Goal: Check status: Check status

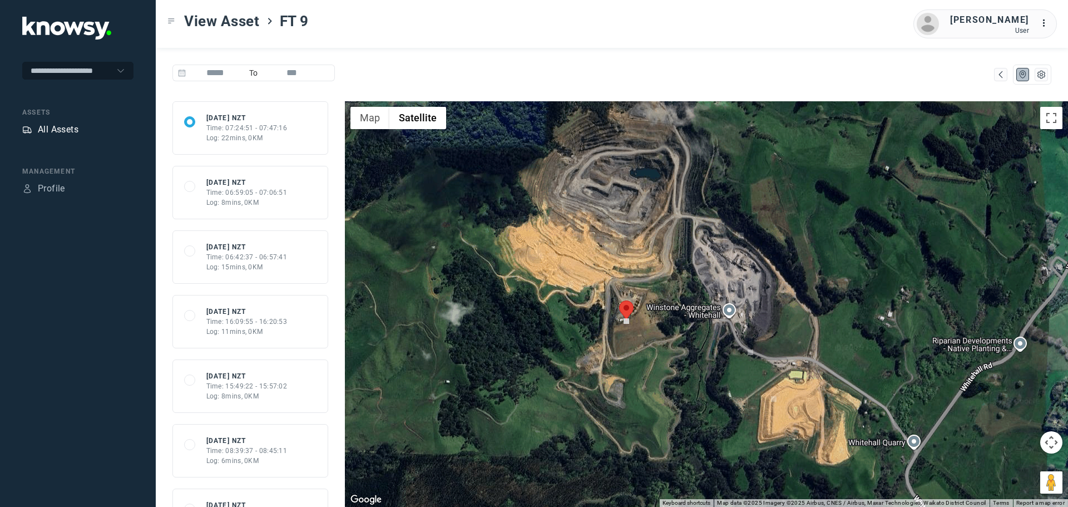
click at [54, 128] on div "All Assets" at bounding box center [58, 129] width 41 height 13
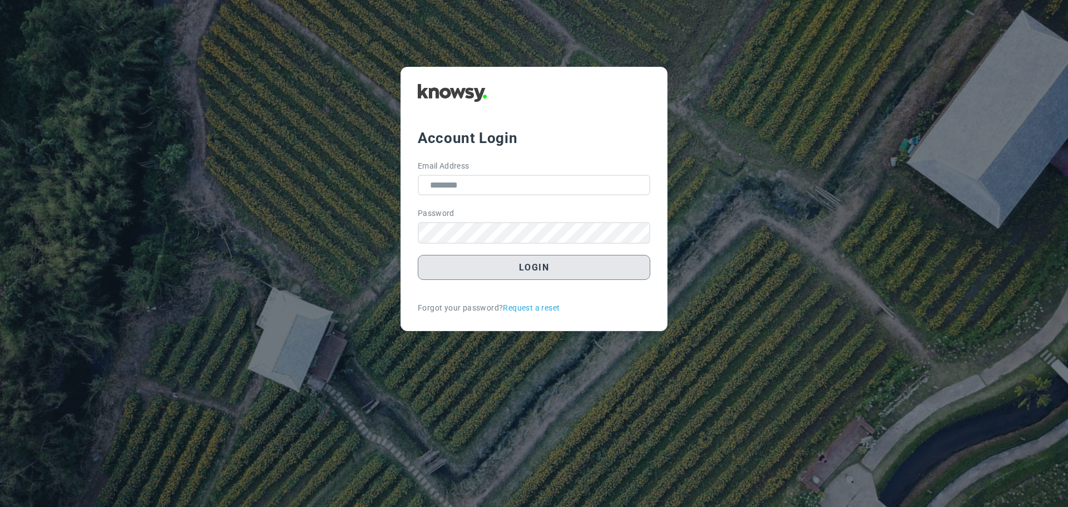
type input "**********"
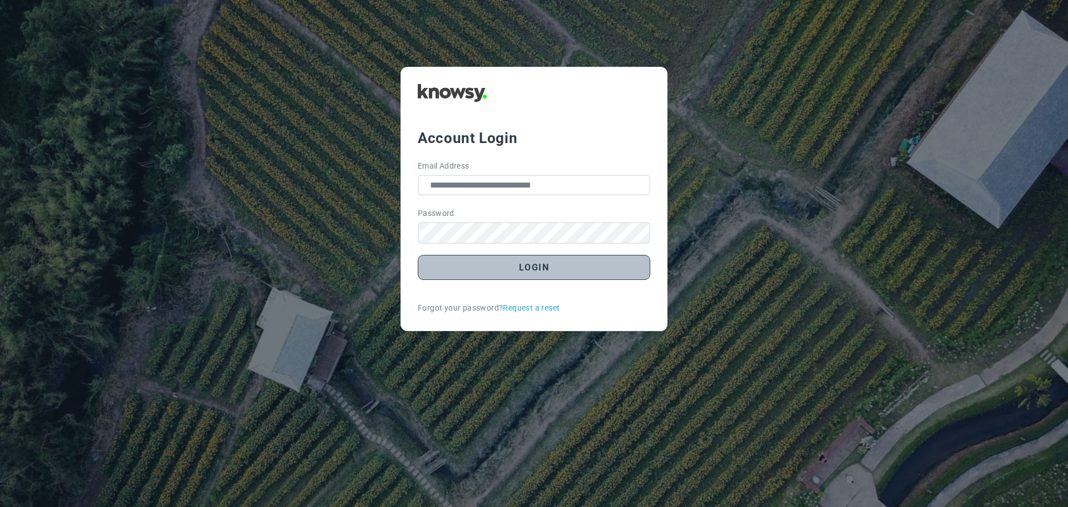
click at [491, 269] on button "Login" at bounding box center [534, 267] width 232 height 25
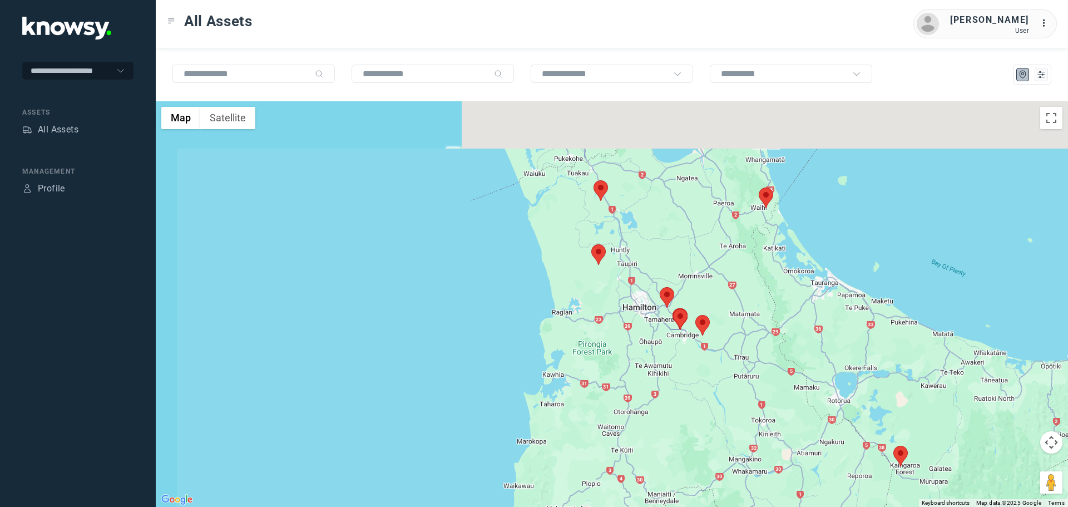
drag, startPoint x: 629, startPoint y: 164, endPoint x: 719, endPoint y: 333, distance: 191.6
click at [734, 340] on div at bounding box center [612, 303] width 912 height 405
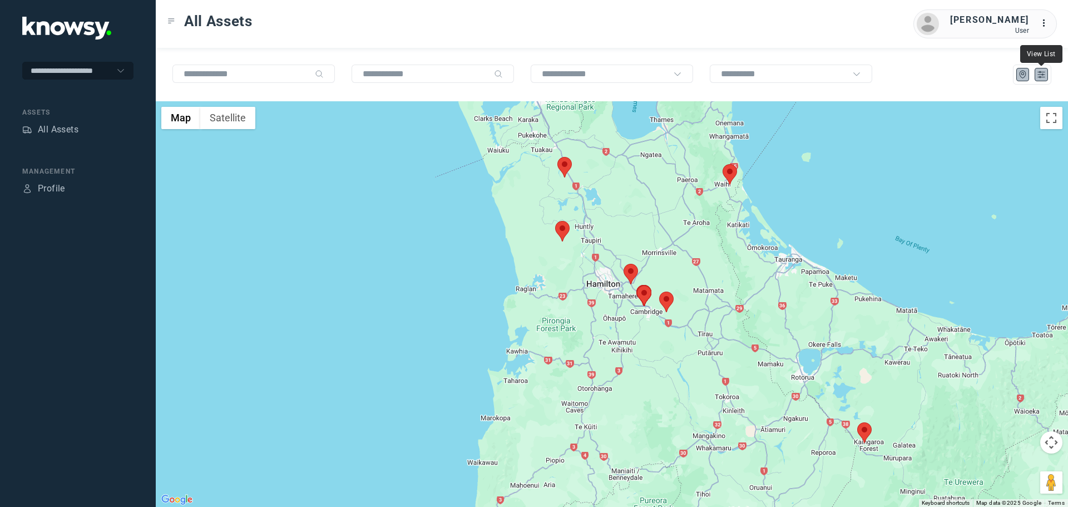
click at [1039, 70] on icon "List" at bounding box center [1041, 75] width 10 height 10
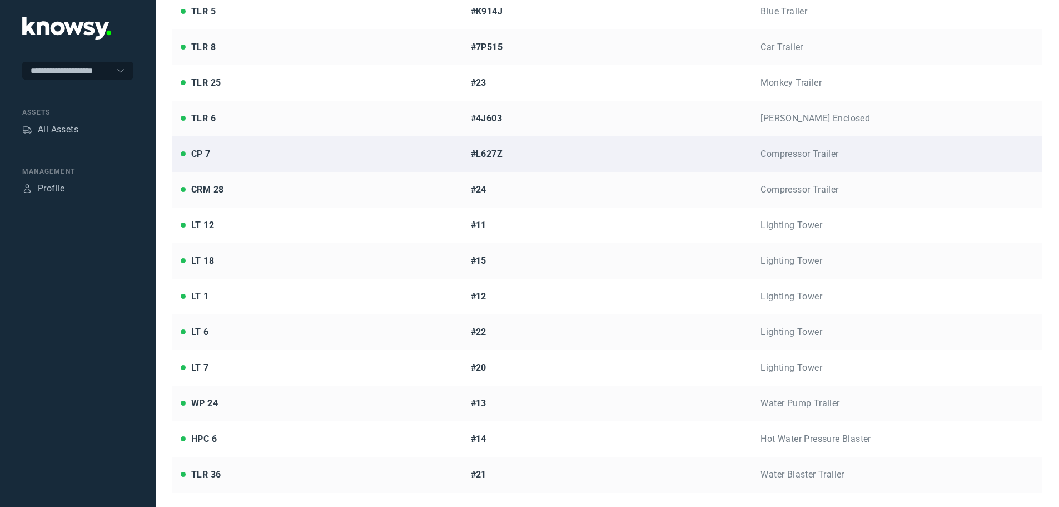
scroll to position [533, 0]
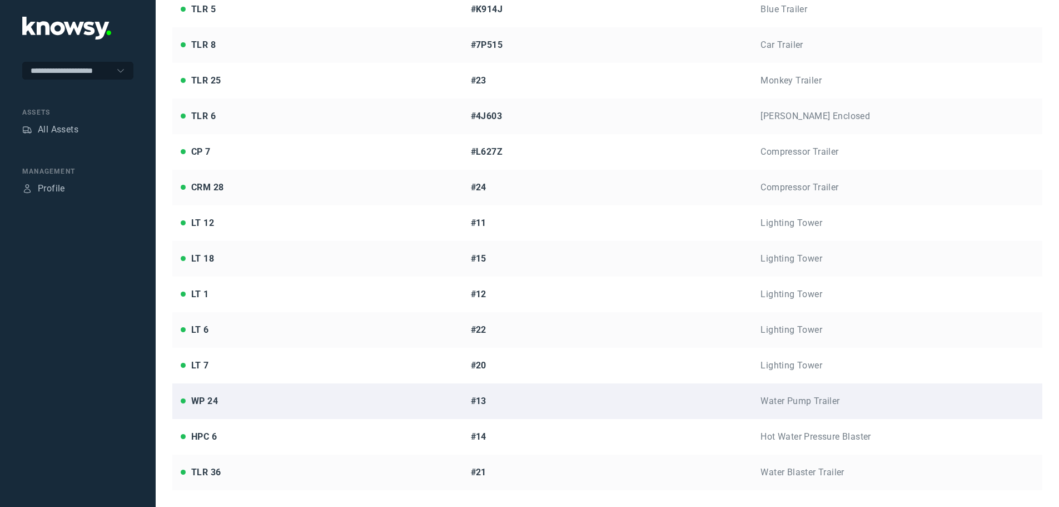
click at [352, 395] on div "WP 24" at bounding box center [318, 400] width 274 height 13
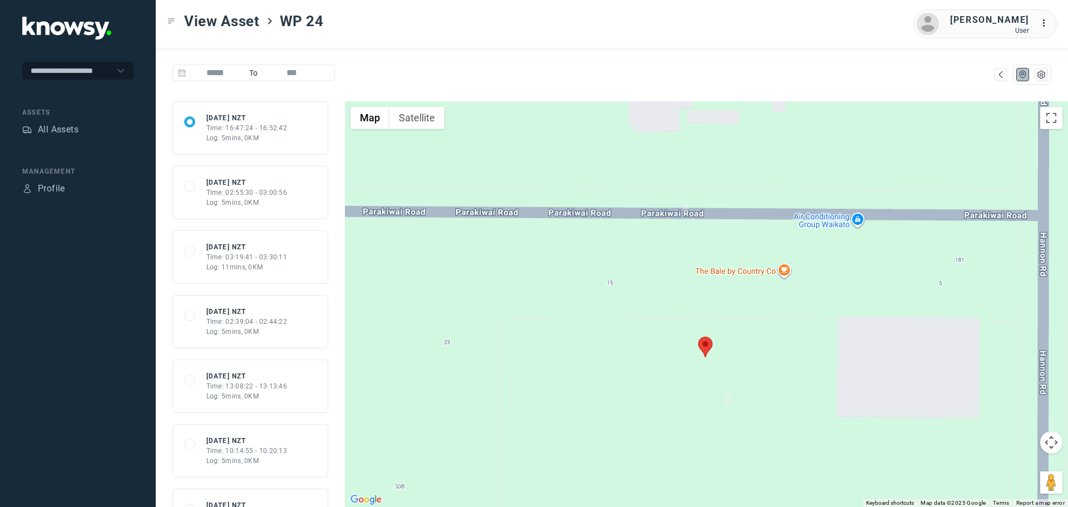
click at [433, 123] on button "Satellite" at bounding box center [416, 118] width 55 height 22
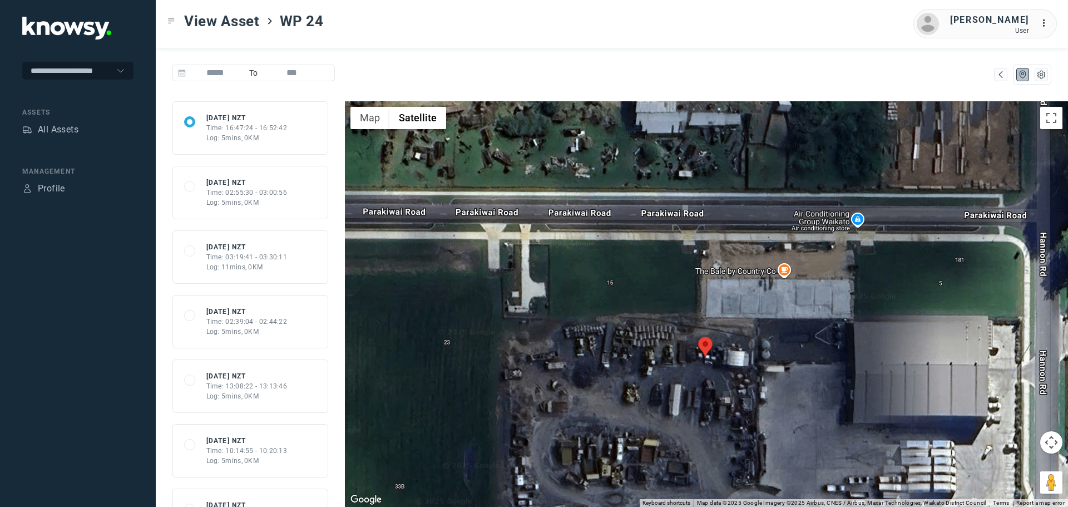
click at [698, 336] on area at bounding box center [698, 336] width 0 height 0
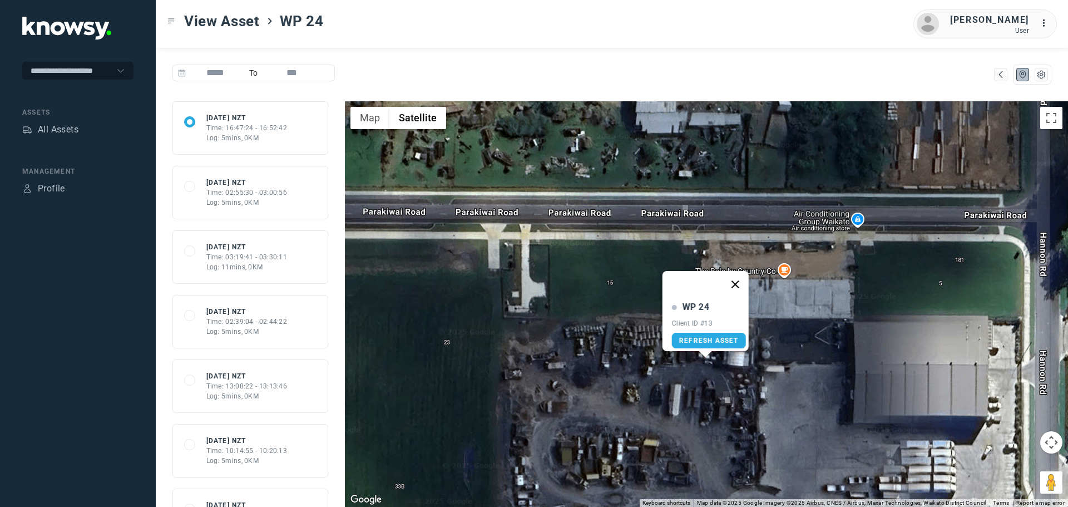
click at [741, 279] on button "Close" at bounding box center [734, 284] width 27 height 27
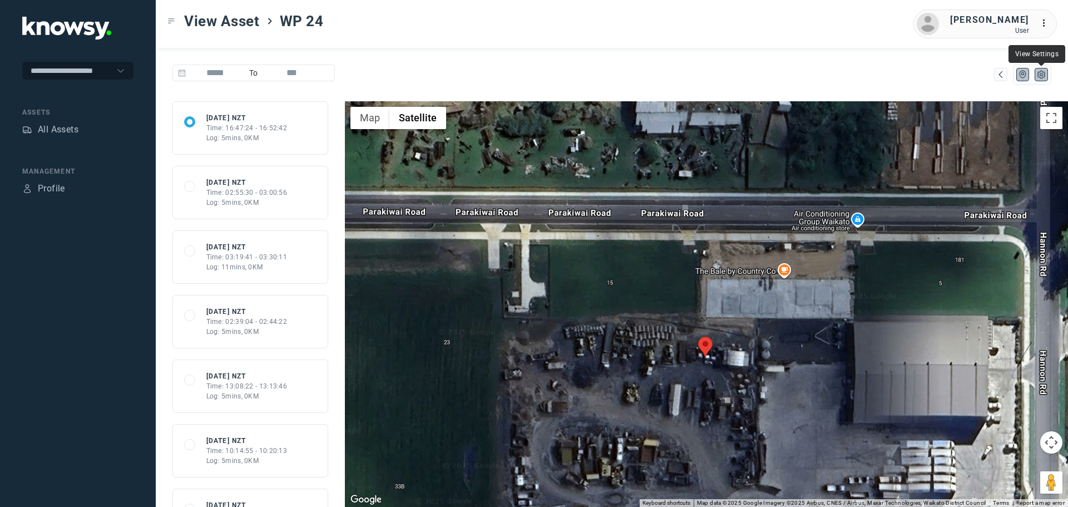
click at [1043, 77] on icon "List" at bounding box center [1041, 75] width 10 height 10
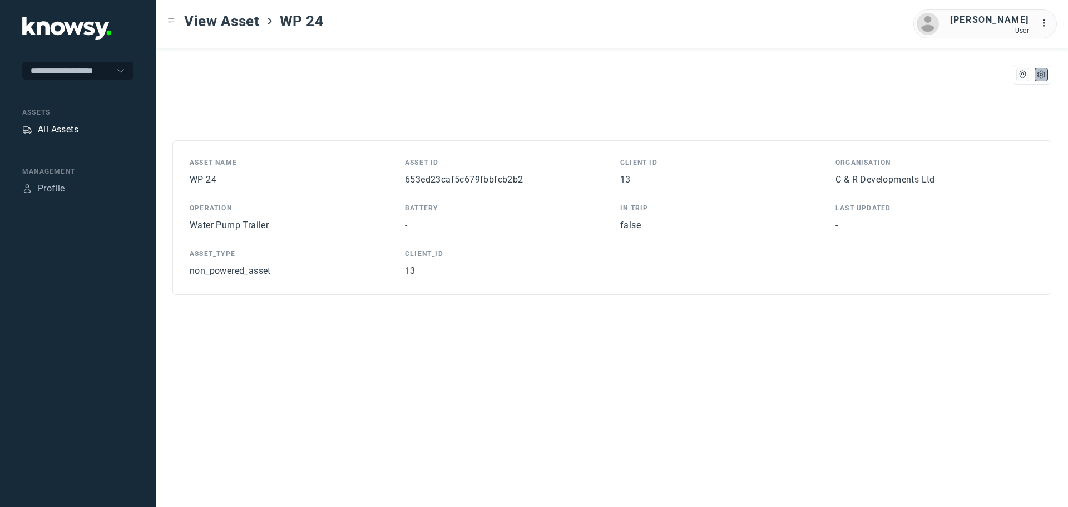
click at [54, 124] on div "All Assets" at bounding box center [58, 129] width 41 height 13
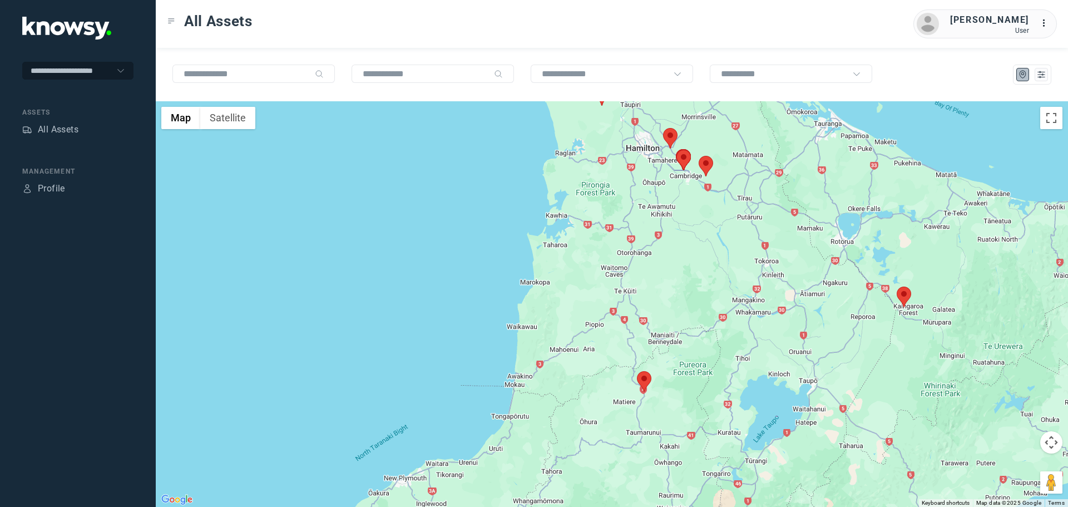
drag, startPoint x: 726, startPoint y: 171, endPoint x: 721, endPoint y: 341, distance: 170.2
click at [721, 341] on div at bounding box center [612, 303] width 912 height 405
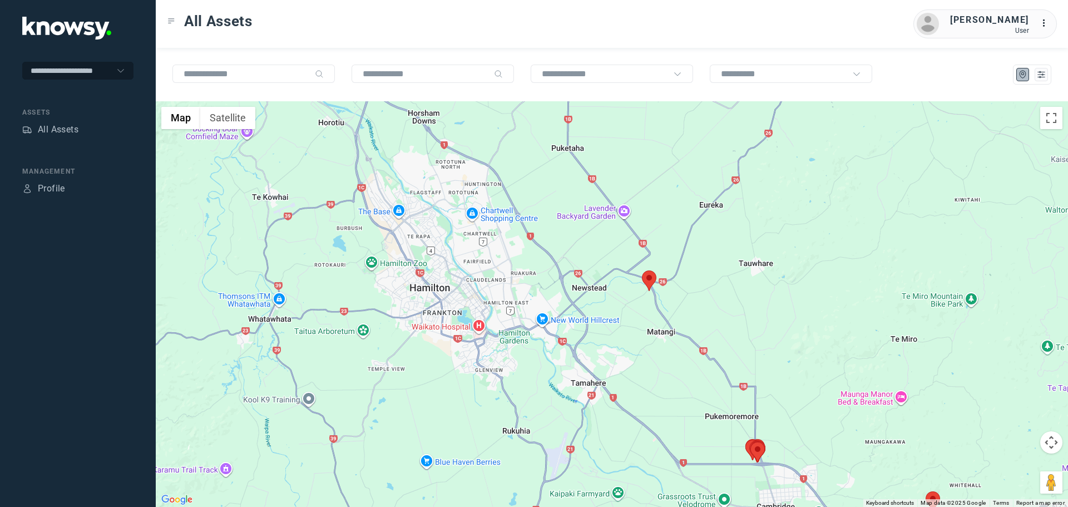
click at [642, 270] on area at bounding box center [642, 270] width 0 height 0
click at [652, 270] on span "View Asset" at bounding box center [652, 274] width 45 height 8
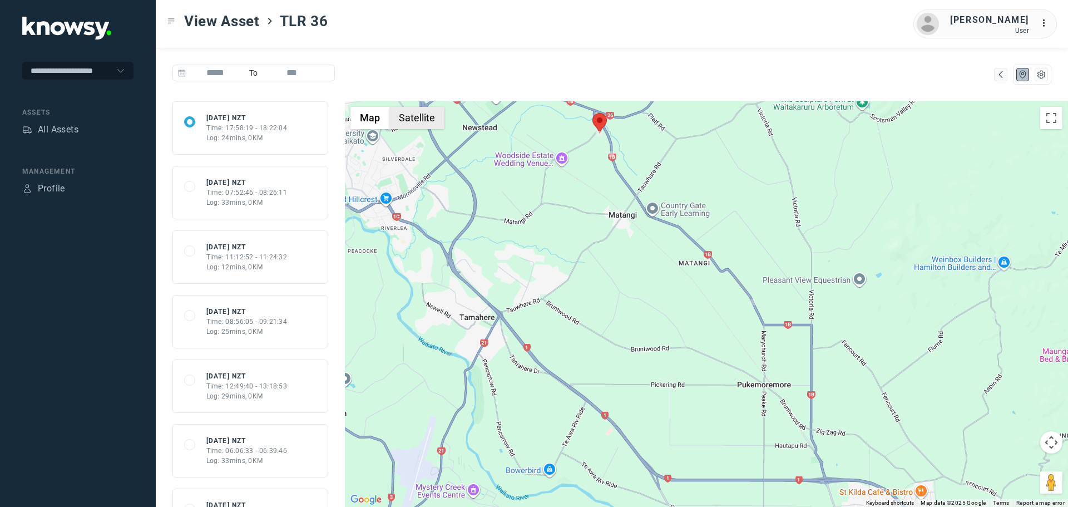
drag, startPoint x: 422, startPoint y: 122, endPoint x: 452, endPoint y: 154, distance: 44.1
click at [422, 123] on button "Satellite" at bounding box center [416, 118] width 55 height 22
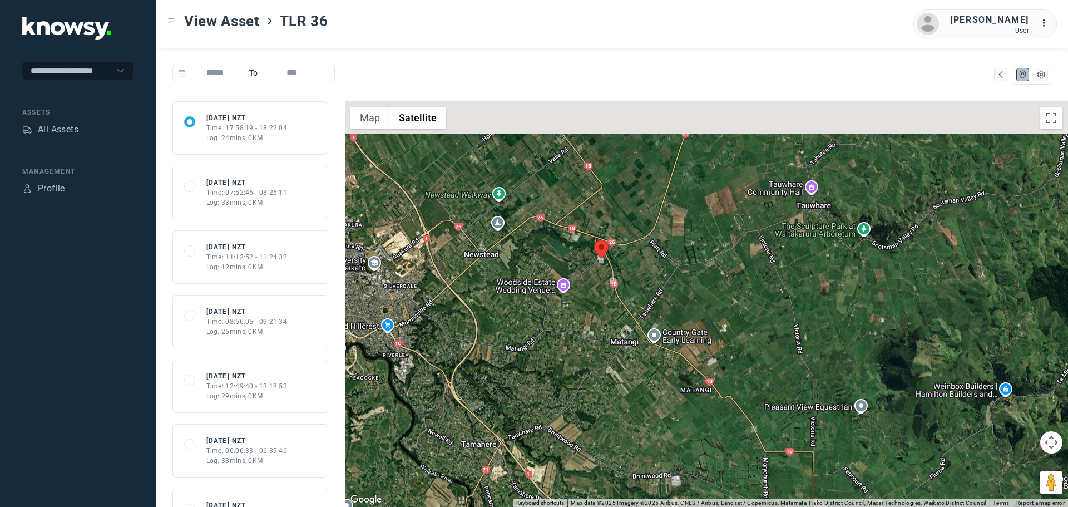
drag, startPoint x: 631, startPoint y: 237, endPoint x: 636, endPoint y: 367, distance: 129.7
click at [641, 382] on div at bounding box center [706, 303] width 723 height 405
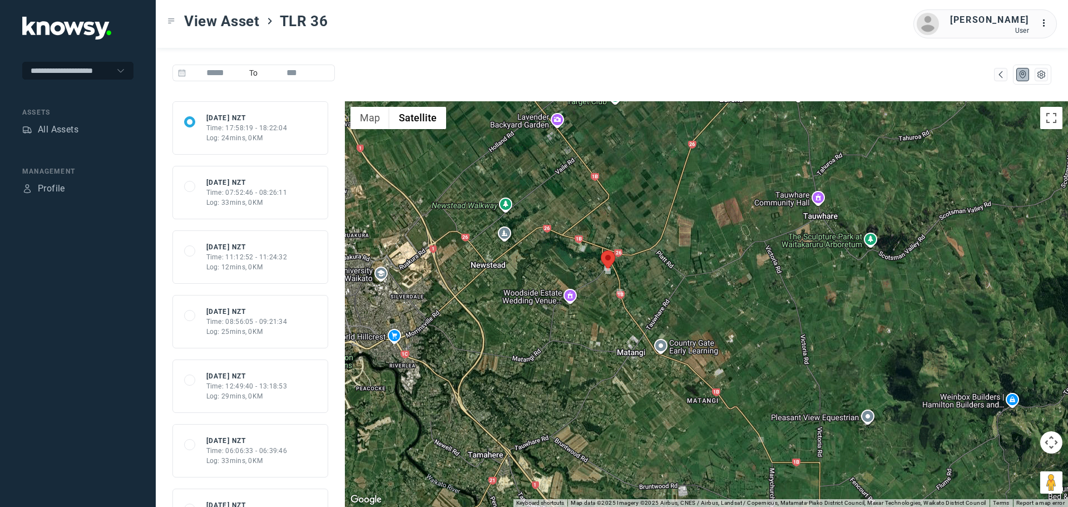
click at [601, 250] on area at bounding box center [601, 250] width 0 height 0
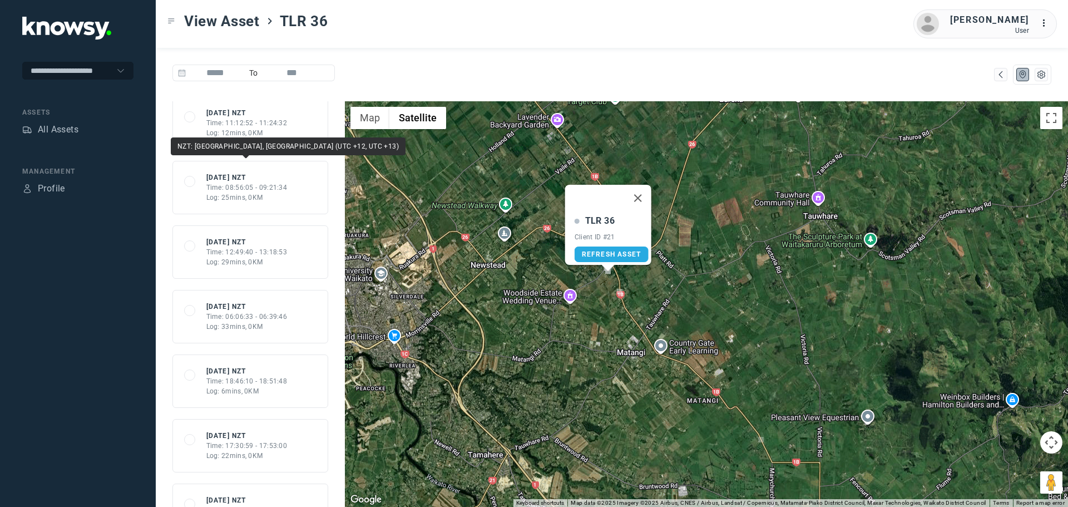
scroll to position [167, 0]
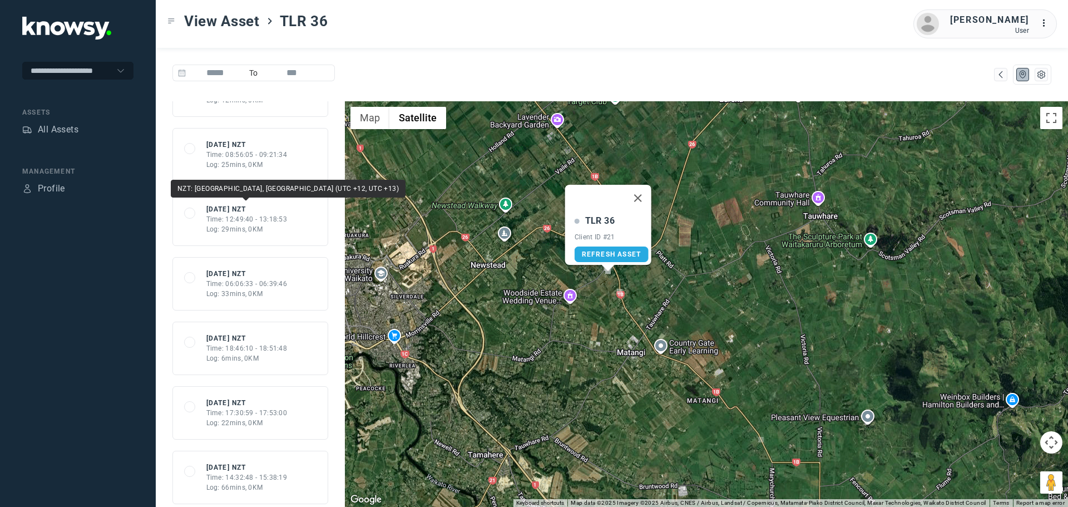
click at [236, 213] on div "[DATE] NZT" at bounding box center [246, 209] width 81 height 10
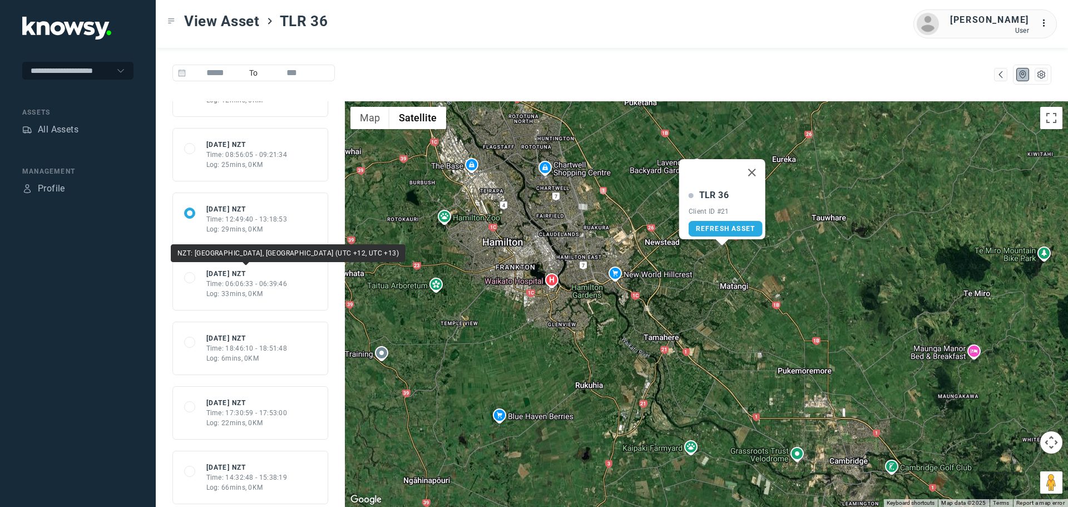
click at [261, 286] on div "Time: 06:06:33 - 06:39:46" at bounding box center [246, 284] width 81 height 10
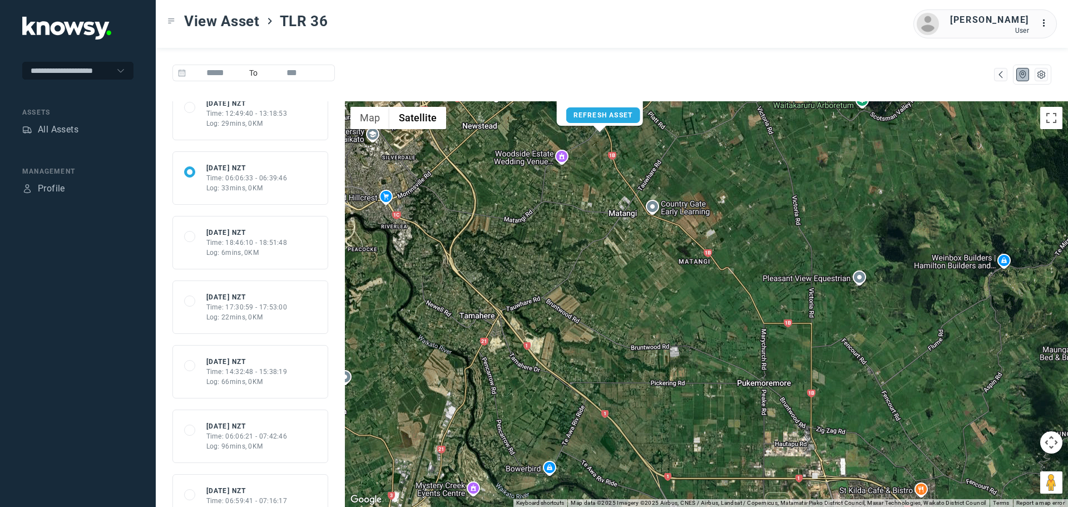
scroll to position [278, 0]
click at [245, 299] on div "Time: 17:30:59 - 17:53:00" at bounding box center [246, 301] width 81 height 10
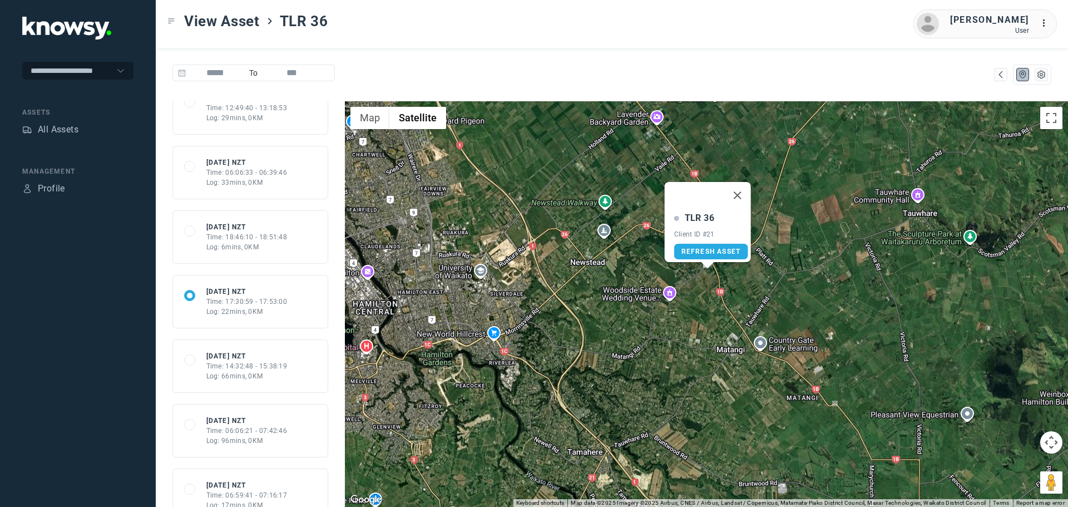
drag, startPoint x: 539, startPoint y: 276, endPoint x: 538, endPoint y: 353, distance: 76.2
click at [626, 364] on div "TLR 36 Client ID #21 Refresh Asset" at bounding box center [706, 303] width 723 height 405
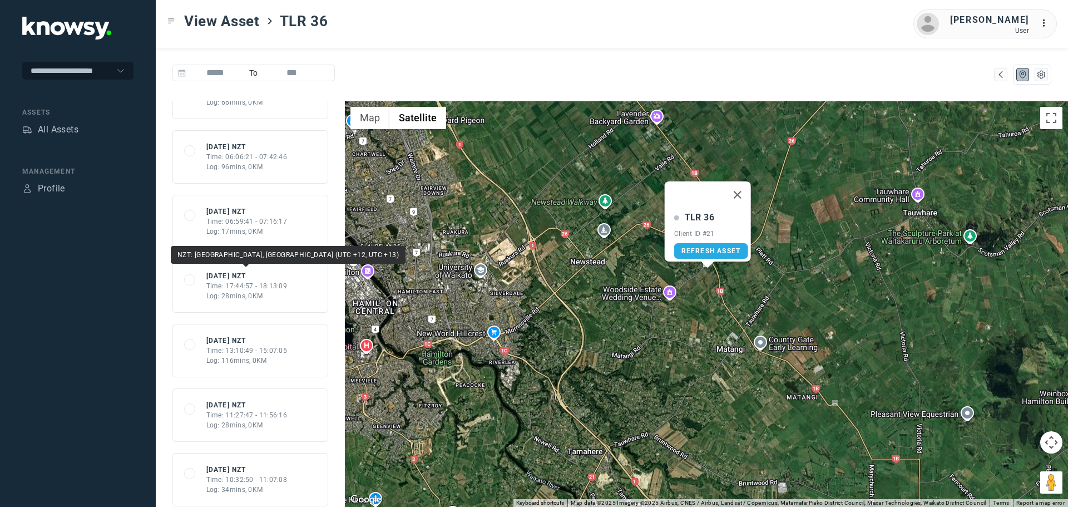
scroll to position [612, 0]
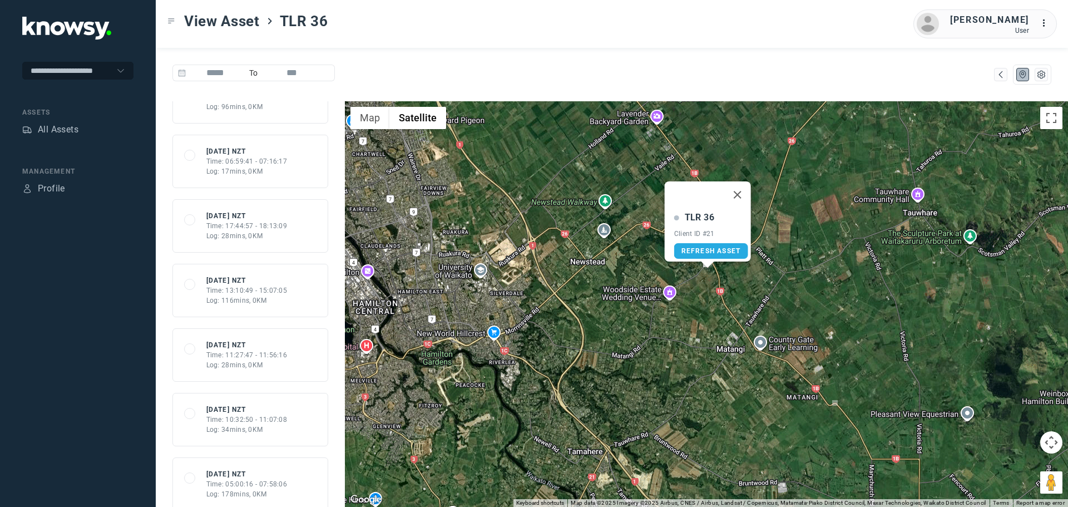
click at [245, 222] on div "Time: 17:44:57 - 18:13:09" at bounding box center [246, 226] width 81 height 10
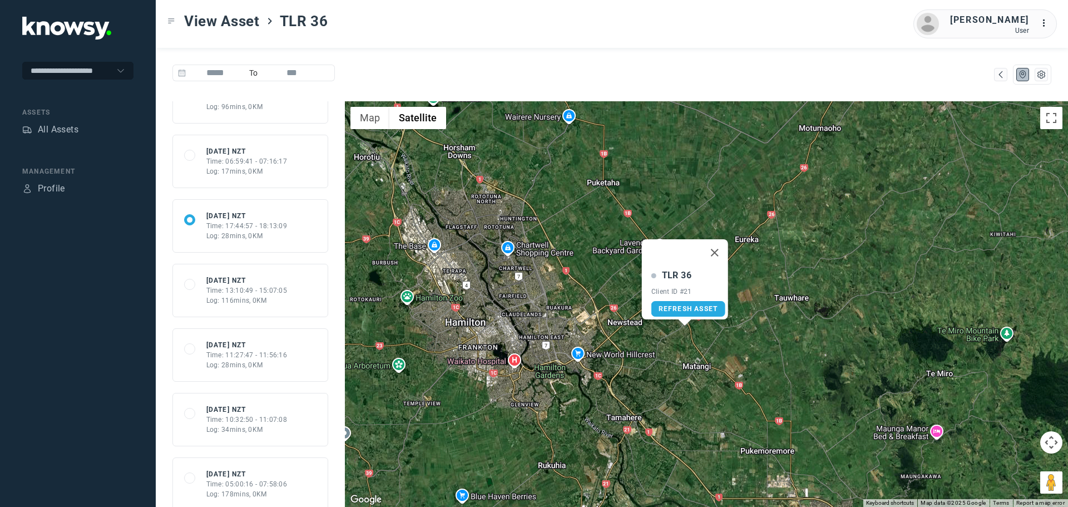
drag, startPoint x: 488, startPoint y: 197, endPoint x: 601, endPoint y: 356, distance: 195.1
click at [601, 356] on div "TLR 36 Client ID #21 Refresh Asset" at bounding box center [706, 303] width 723 height 405
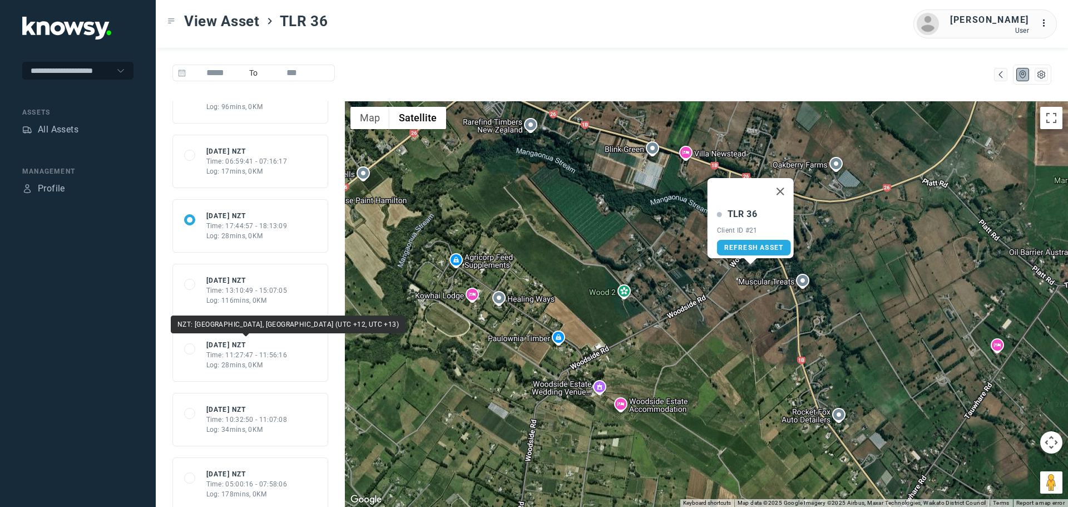
click at [232, 347] on div "[DATE] NZT" at bounding box center [246, 345] width 81 height 10
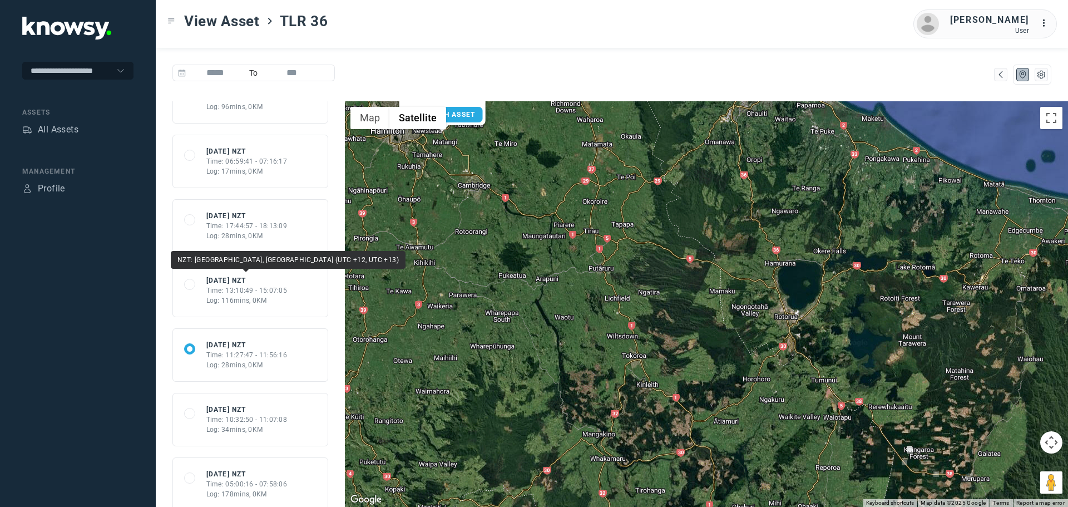
click at [223, 230] on div "Time: 17:44:57 - 18:13:09" at bounding box center [246, 226] width 81 height 10
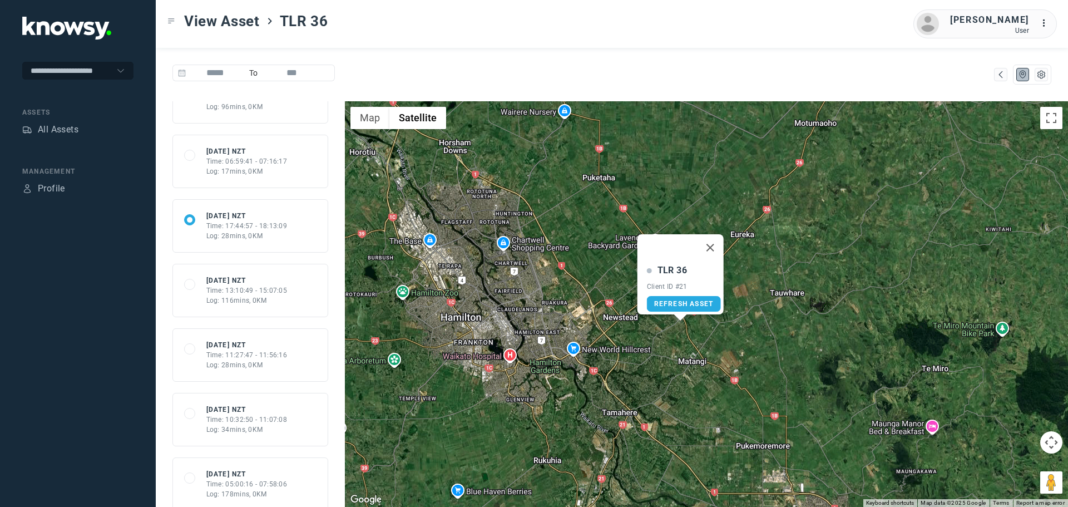
drag, startPoint x: 551, startPoint y: 219, endPoint x: 642, endPoint y: 359, distance: 167.7
click at [646, 360] on div "TLR 36 Client ID #21 Refresh Asset" at bounding box center [706, 303] width 723 height 405
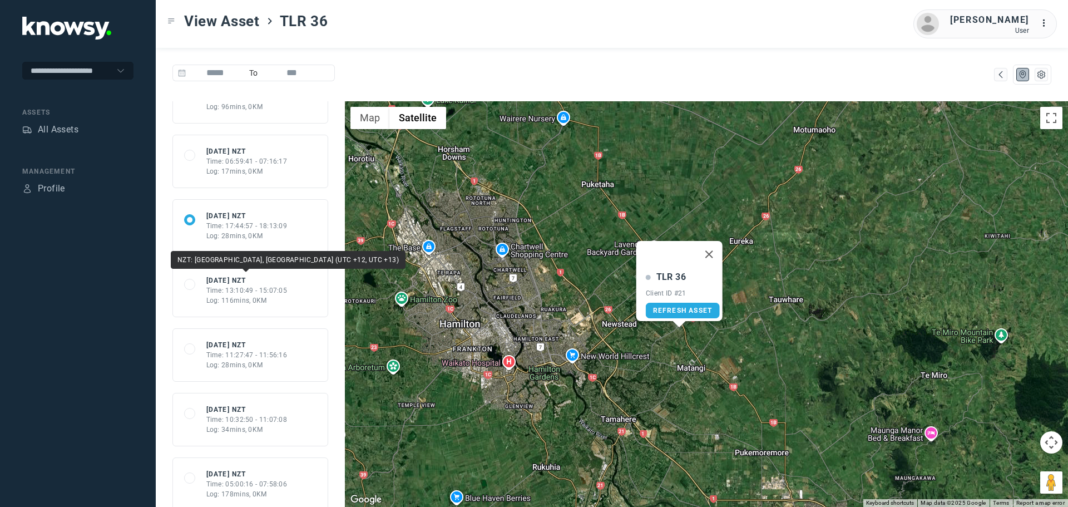
click at [229, 282] on div "[DATE] NZT" at bounding box center [246, 280] width 81 height 10
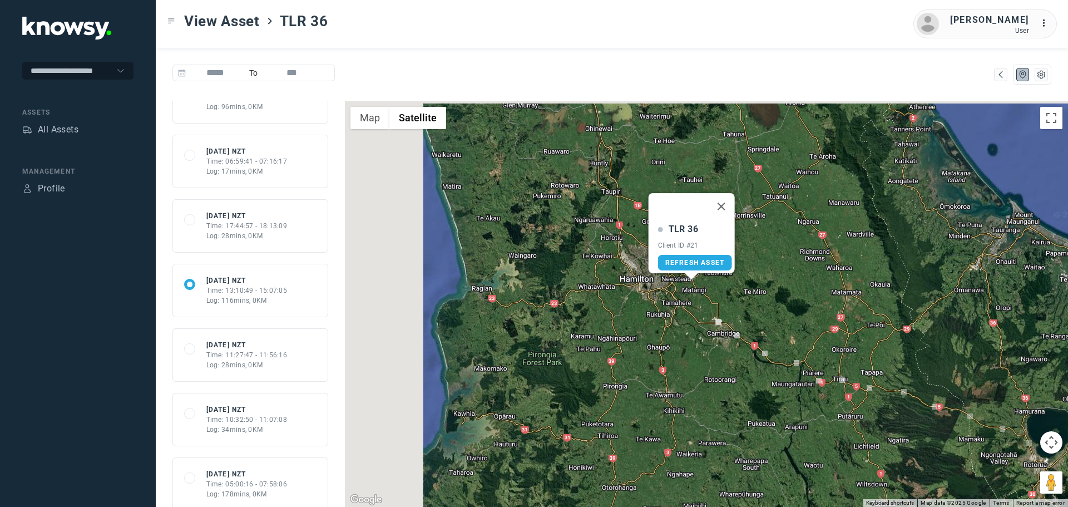
drag, startPoint x: 493, startPoint y: 335, endPoint x: 504, endPoint y: 400, distance: 65.4
click at [656, 423] on div "TLR 36 Client ID #21 Refresh Asset" at bounding box center [706, 303] width 723 height 405
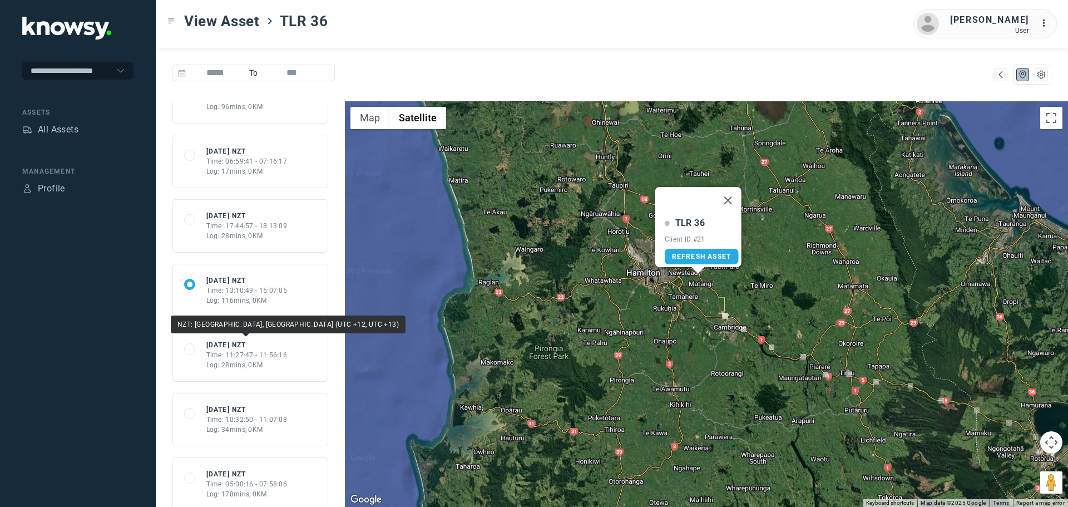
click at [236, 345] on div "[DATE] NZT" at bounding box center [246, 345] width 81 height 10
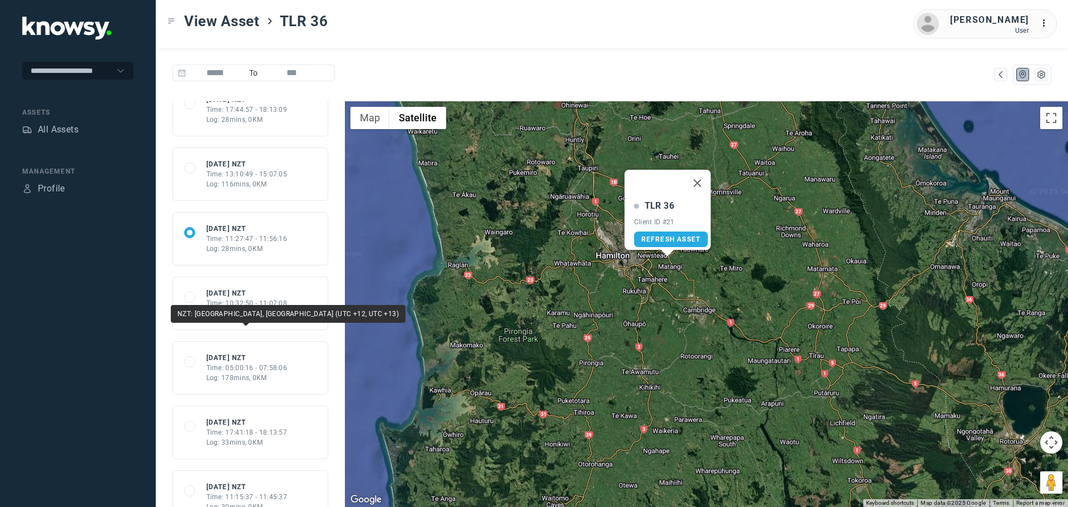
scroll to position [779, 0]
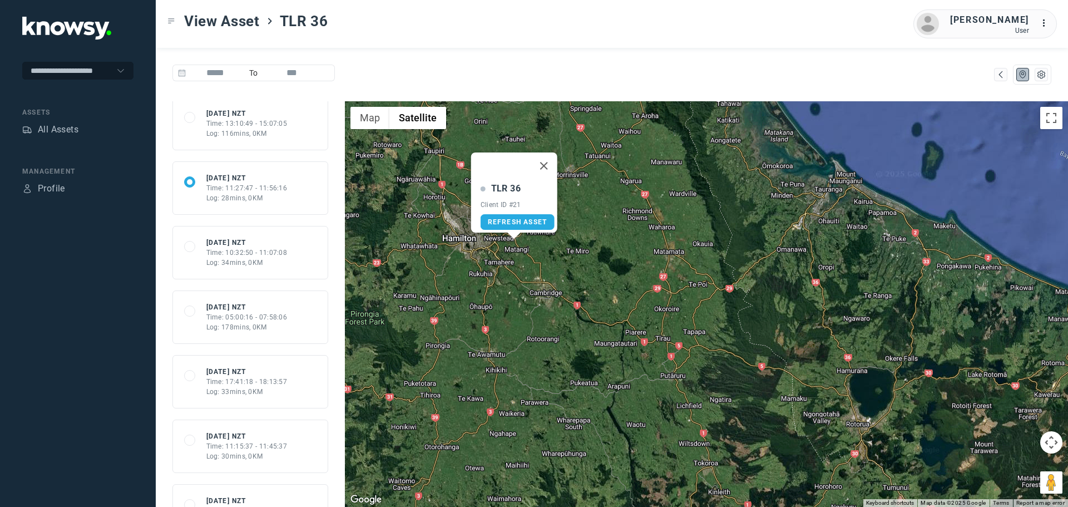
drag, startPoint x: 544, startPoint y: 254, endPoint x: 691, endPoint y: 396, distance: 204.1
click at [691, 396] on div "TLR 36 Client ID #21 Refresh Asset" at bounding box center [706, 303] width 723 height 405
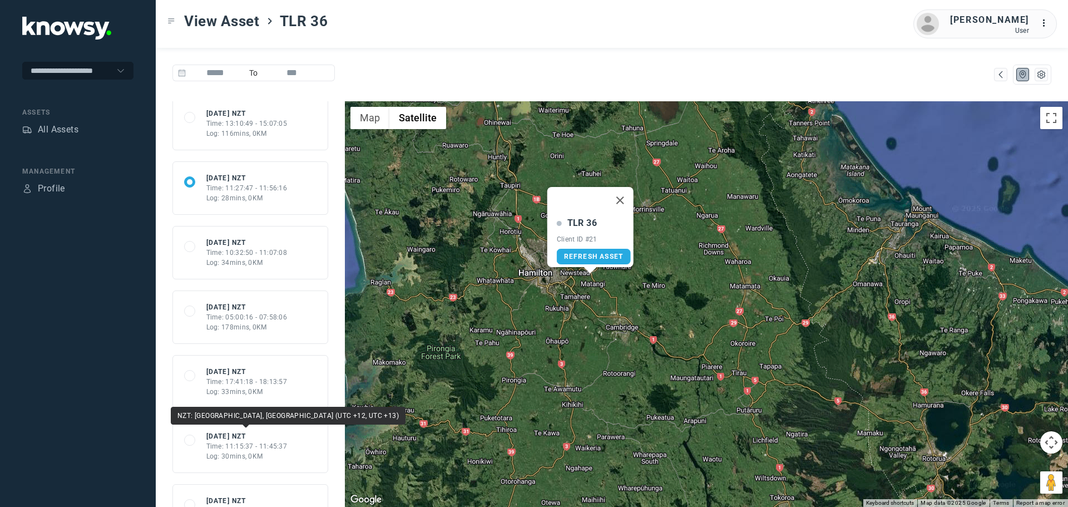
click at [230, 439] on div "[DATE] NZT" at bounding box center [246, 436] width 81 height 10
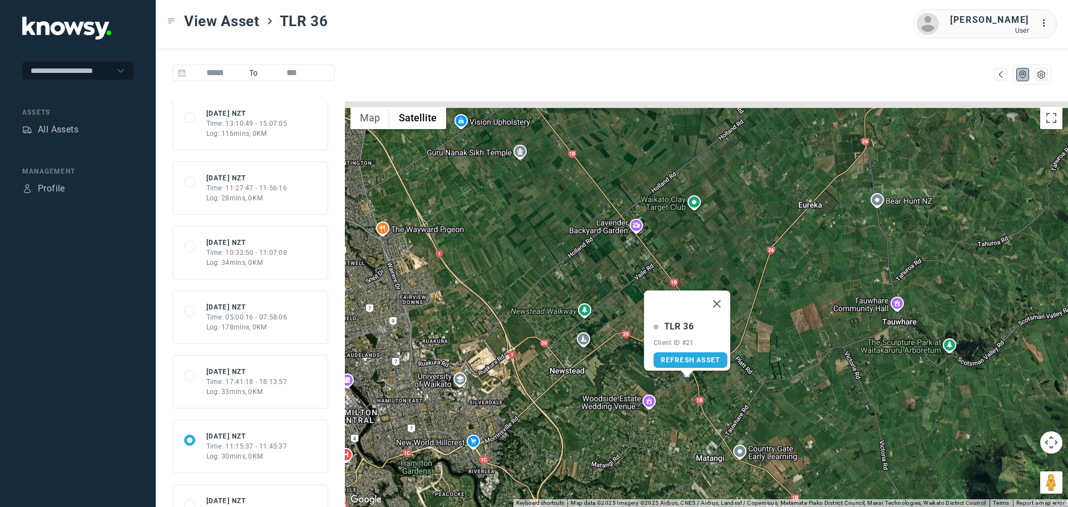
drag, startPoint x: 677, startPoint y: 344, endPoint x: 687, endPoint y: 385, distance: 42.9
click at [692, 395] on div "TLR 36 Client ID #21 Refresh Asset" at bounding box center [706, 303] width 723 height 405
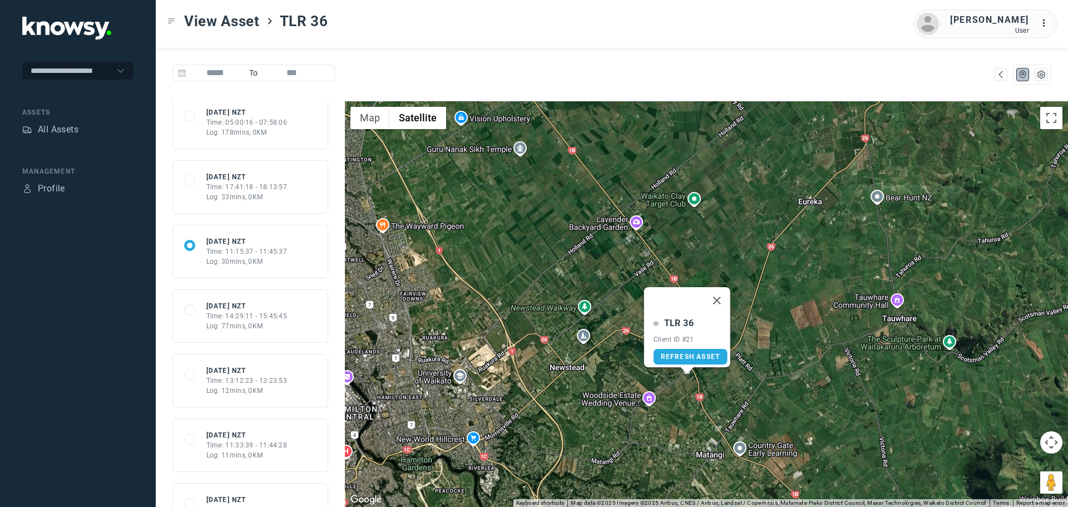
scroll to position [1001, 0]
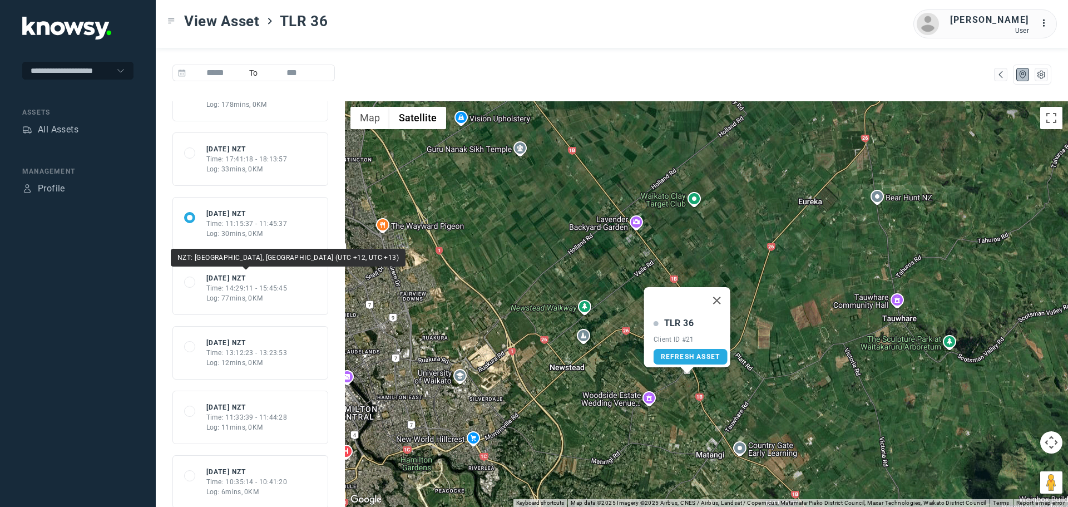
click at [226, 280] on div "[DATE] NZT" at bounding box center [246, 278] width 81 height 10
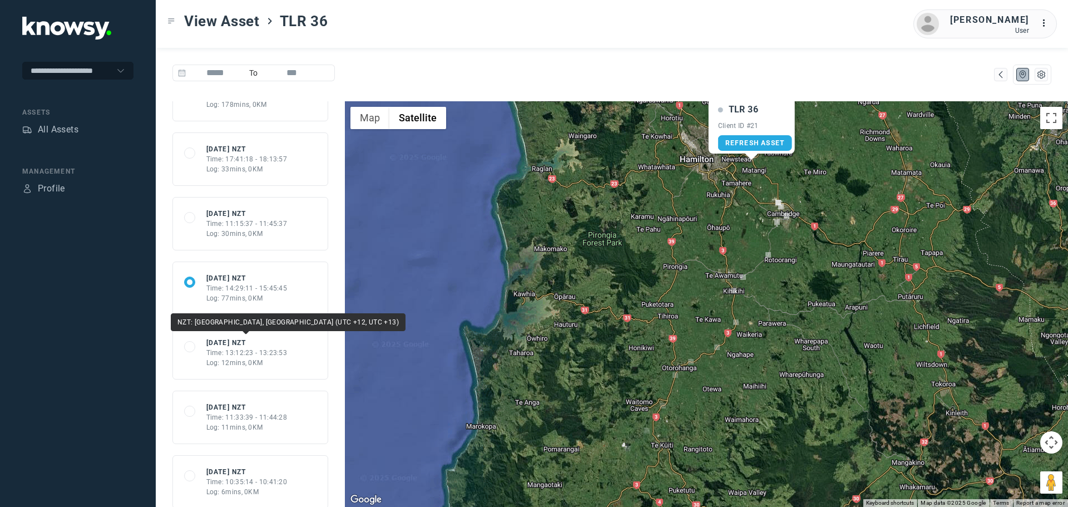
click at [231, 343] on div "[DATE] NZT" at bounding box center [246, 343] width 81 height 10
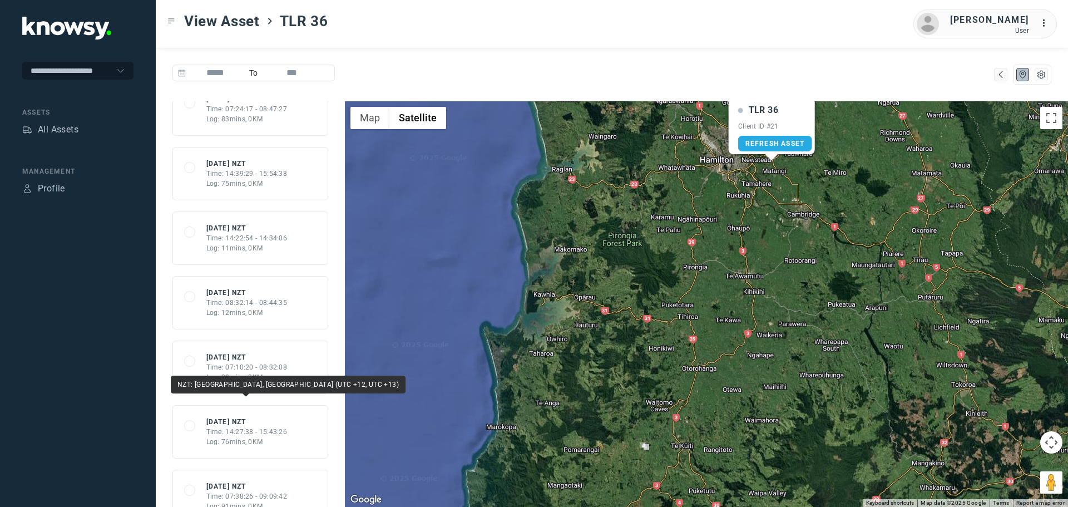
scroll to position [1502, 0]
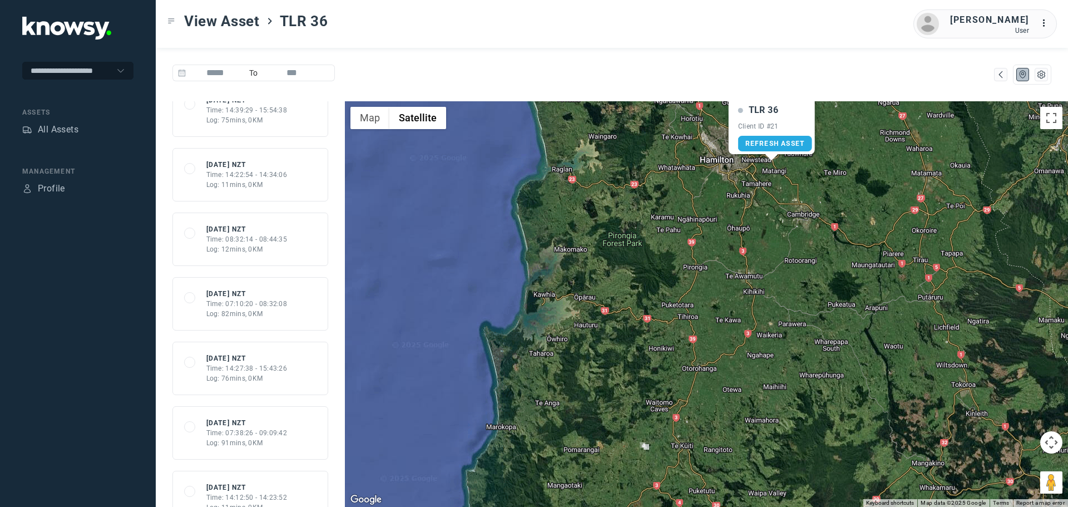
click at [242, 306] on div "Time: 07:10:20 - 08:32:08" at bounding box center [246, 304] width 81 height 10
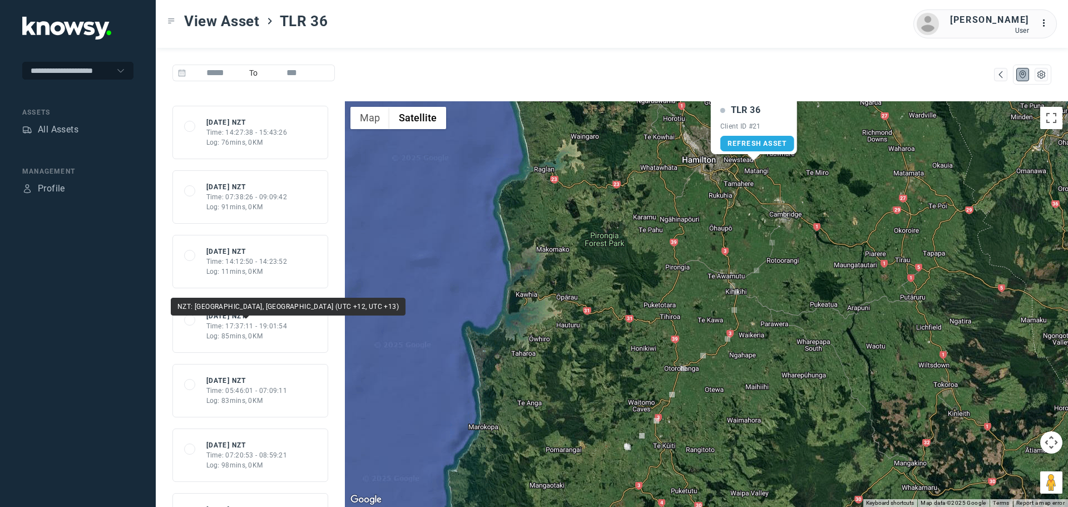
scroll to position [1780, 0]
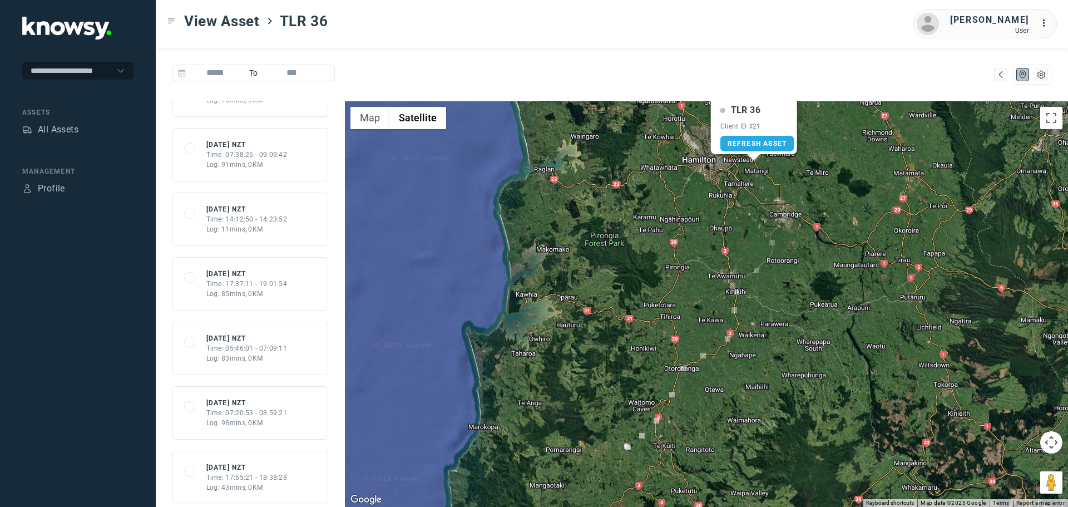
click at [239, 345] on div "Time: 05:46:01 - 07:09:11" at bounding box center [246, 348] width 81 height 10
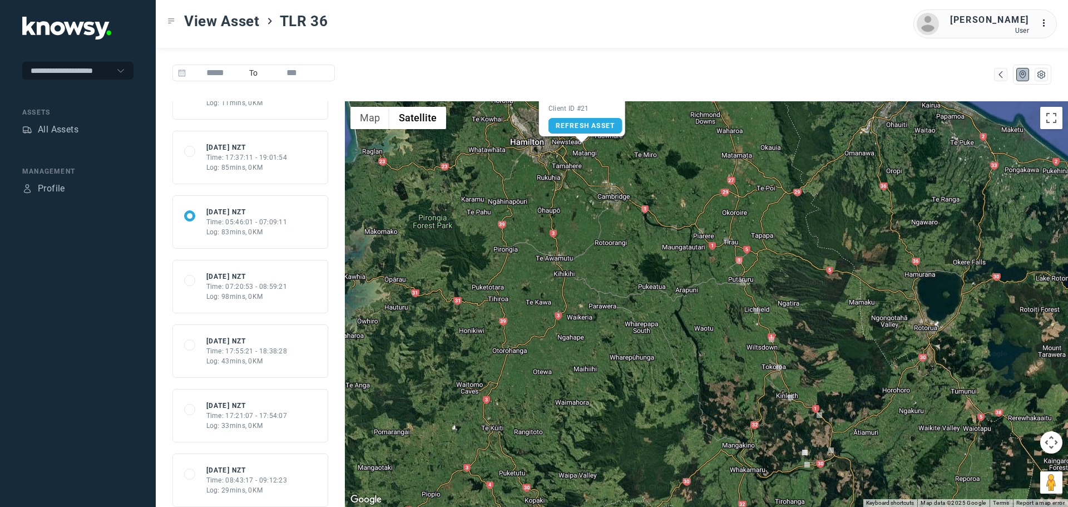
scroll to position [1946, 0]
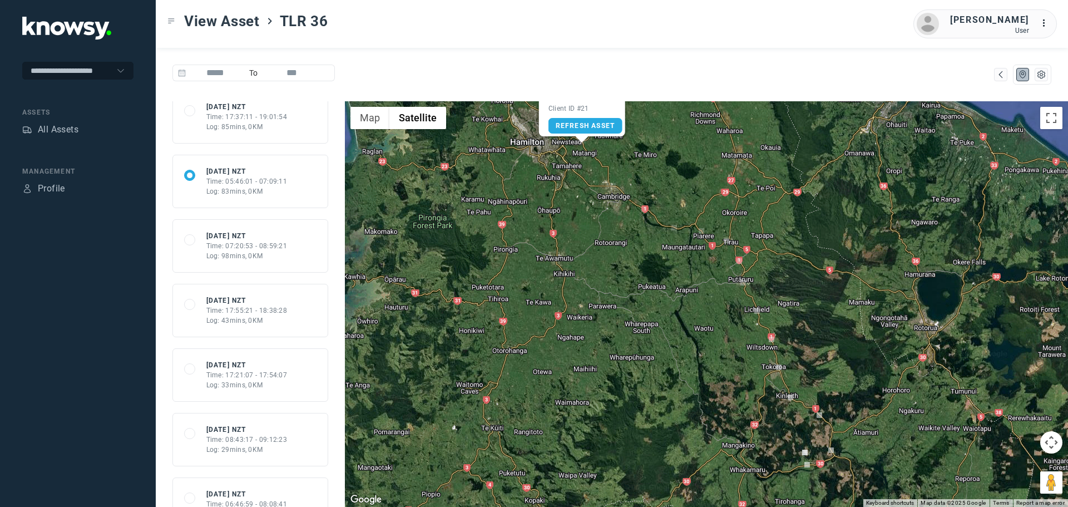
click at [238, 316] on div "Log: 43mins, 0KM" at bounding box center [246, 320] width 81 height 10
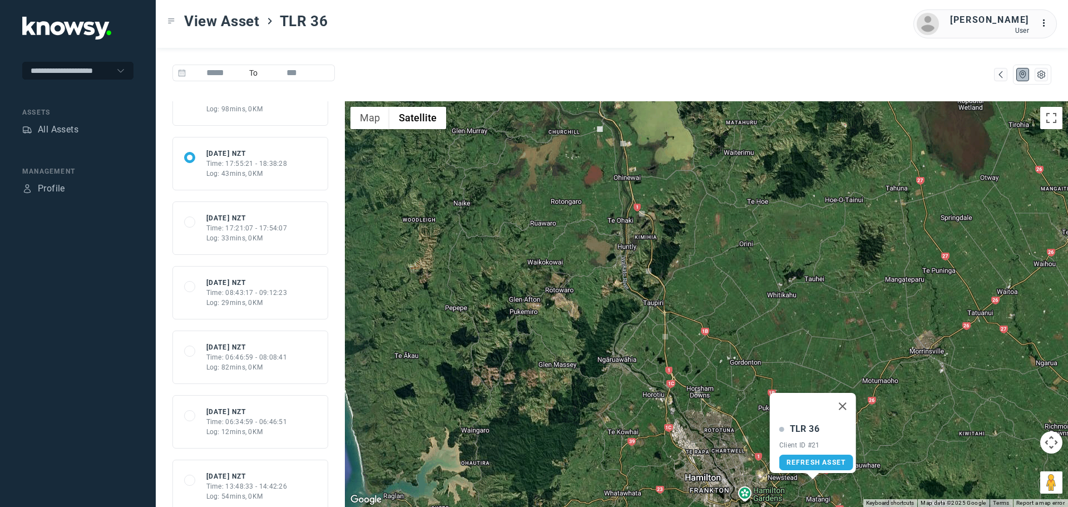
scroll to position [2225, 0]
click at [250, 286] on div "Time: 06:34:59 - 06:46:51" at bounding box center [246, 290] width 81 height 10
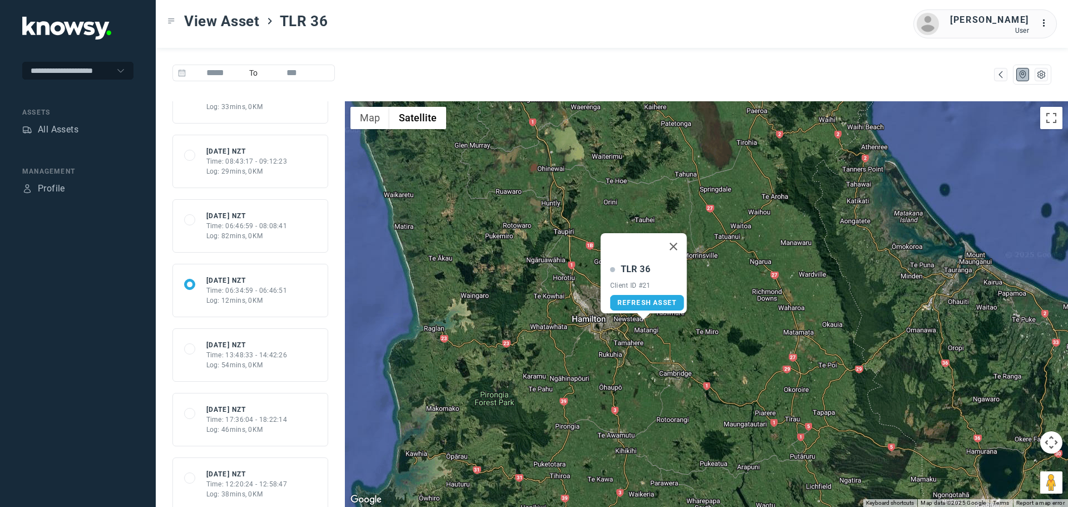
drag, startPoint x: 605, startPoint y: 435, endPoint x: 437, endPoint y: 295, distance: 218.7
click at [437, 295] on div "TLR 36 Client ID #21 Refresh Asset" at bounding box center [706, 303] width 723 height 405
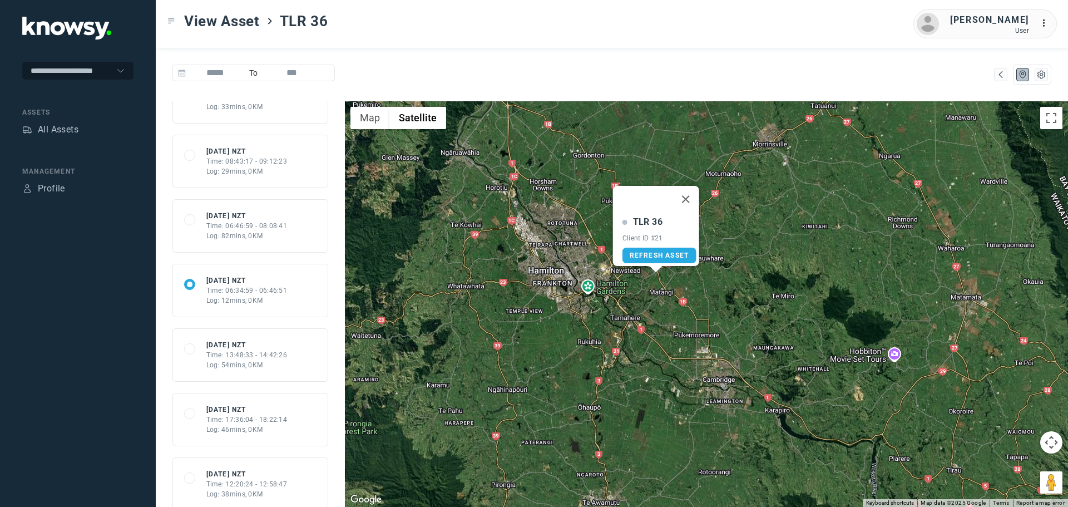
drag, startPoint x: 691, startPoint y: 321, endPoint x: 701, endPoint y: 330, distance: 13.0
click at [699, 330] on div "TLR 36 Client ID #21 Refresh Asset" at bounding box center [706, 303] width 723 height 405
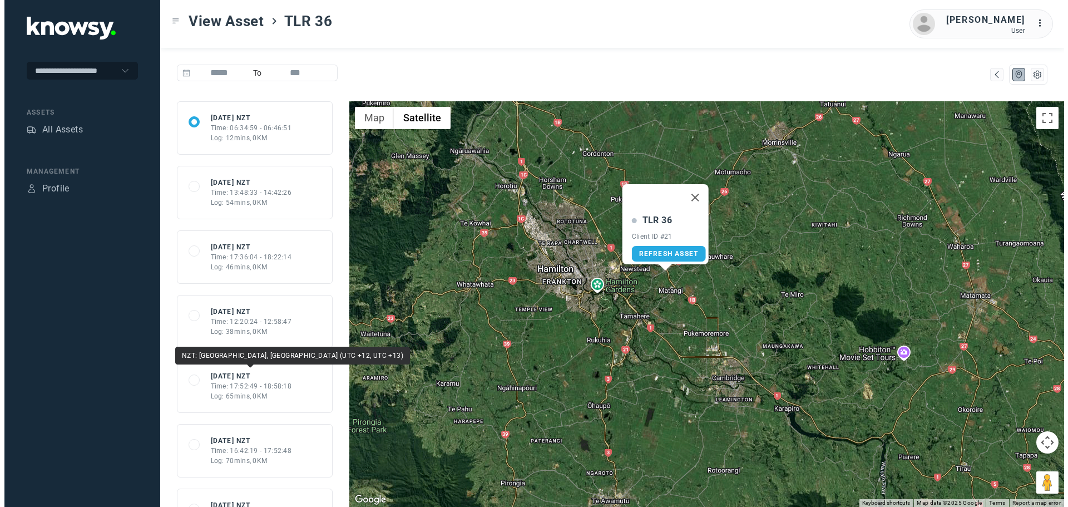
scroll to position [2280, 0]
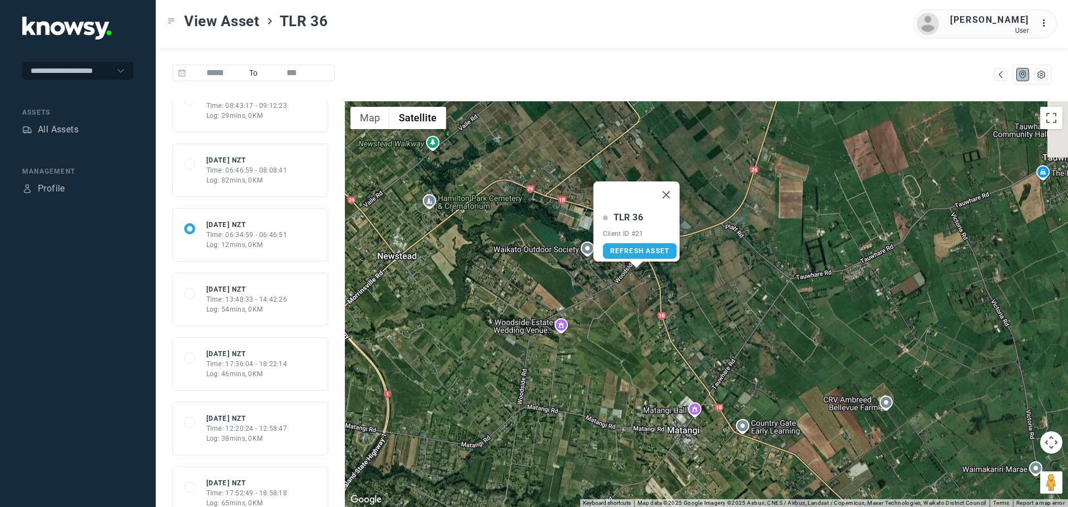
drag, startPoint x: 657, startPoint y: 235, endPoint x: 673, endPoint y: 308, distance: 74.7
click at [726, 293] on div "TLR 36 Client ID #21 Refresh Asset" at bounding box center [706, 303] width 723 height 405
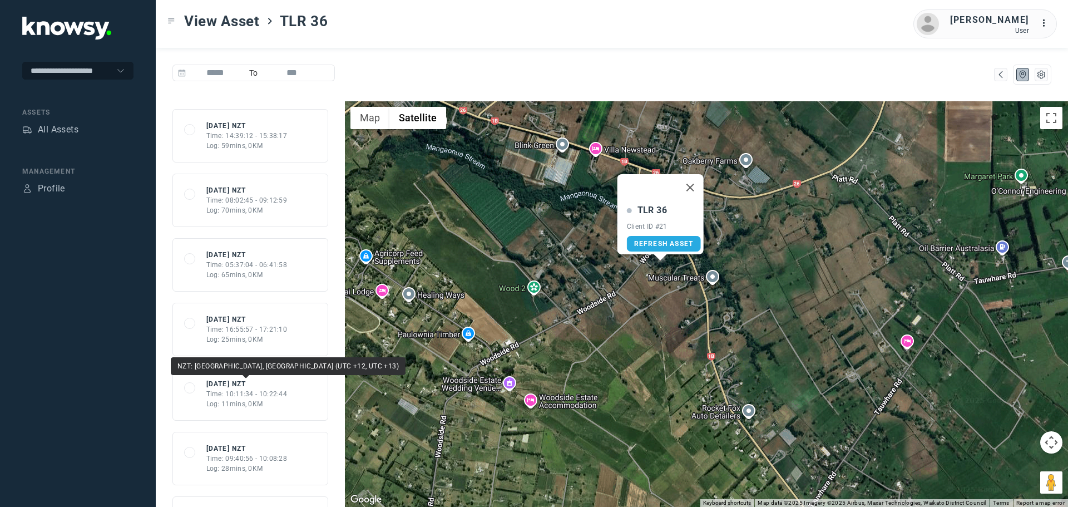
scroll to position [2892, 0]
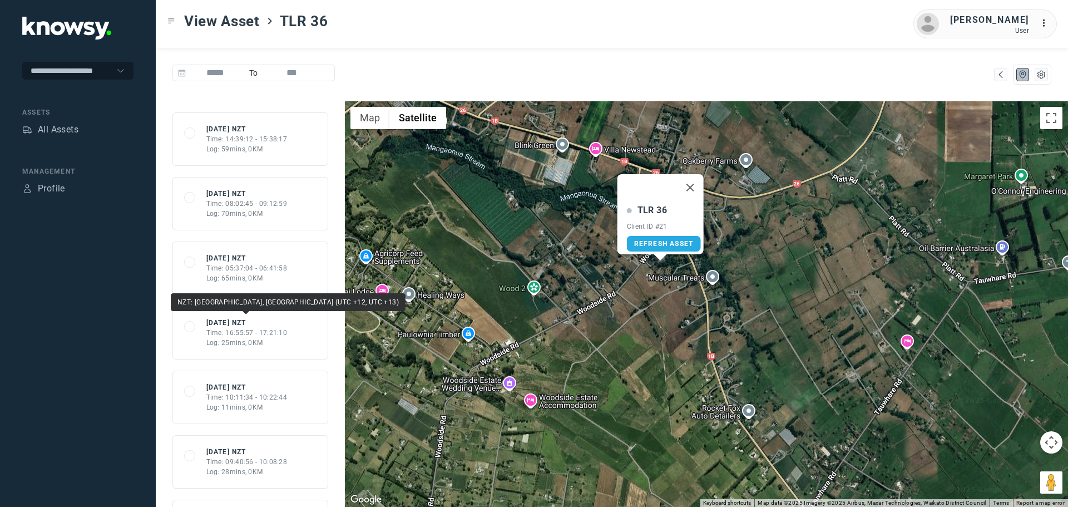
click at [220, 324] on div "[DATE] NZT" at bounding box center [246, 323] width 81 height 10
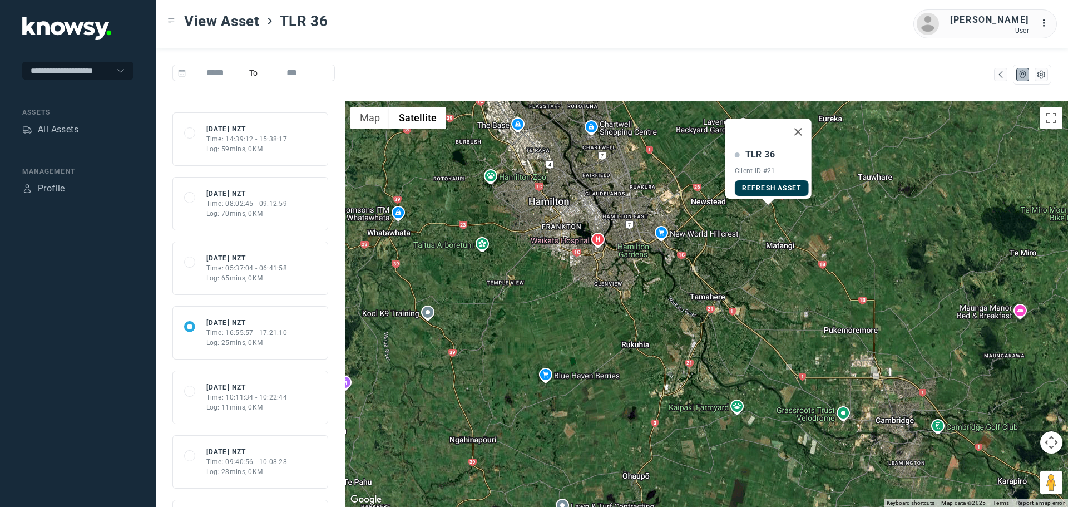
click at [764, 186] on link "Refresh Asset" at bounding box center [772, 188] width 74 height 16
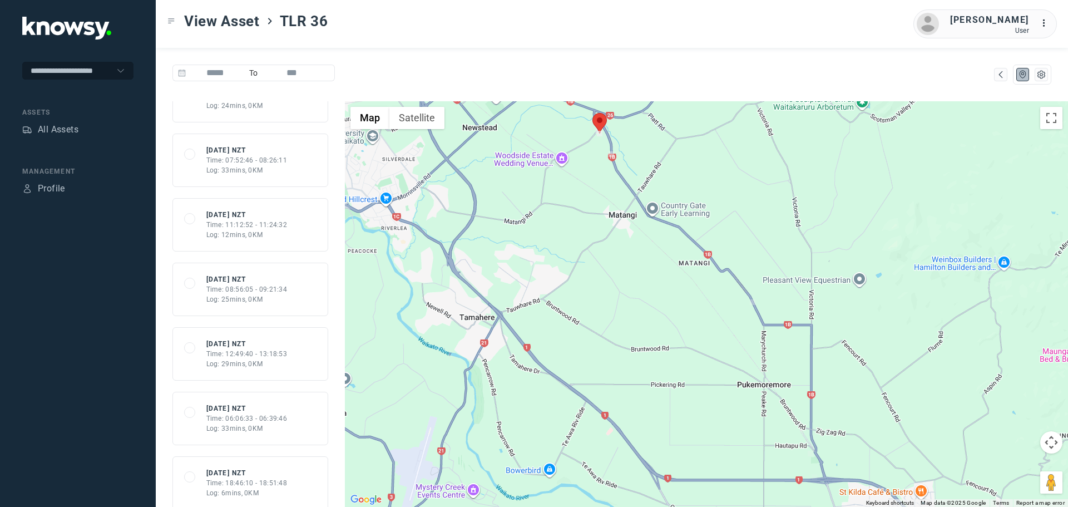
scroll to position [222, 0]
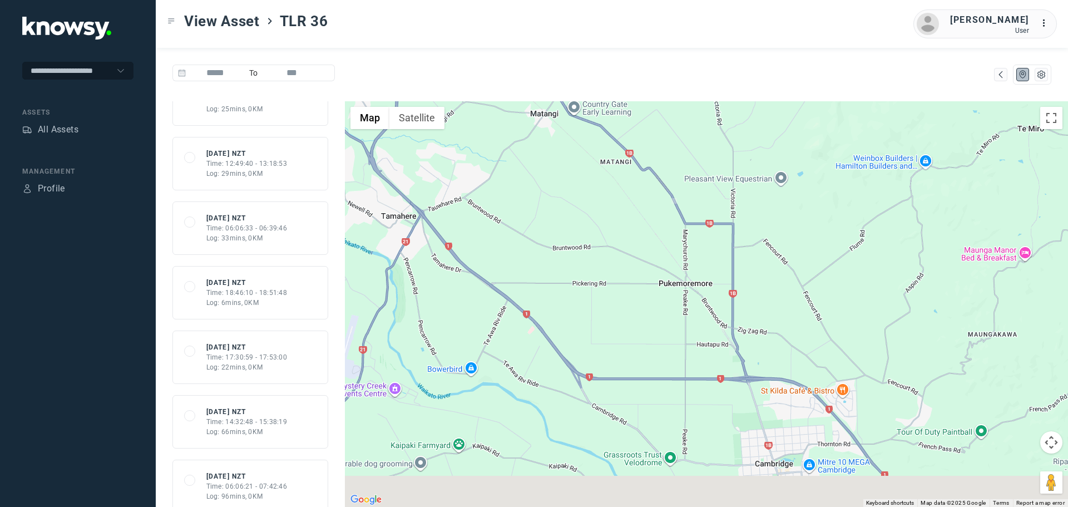
drag, startPoint x: 841, startPoint y: 350, endPoint x: 735, endPoint y: 251, distance: 144.4
click at [735, 251] on div at bounding box center [706, 303] width 723 height 405
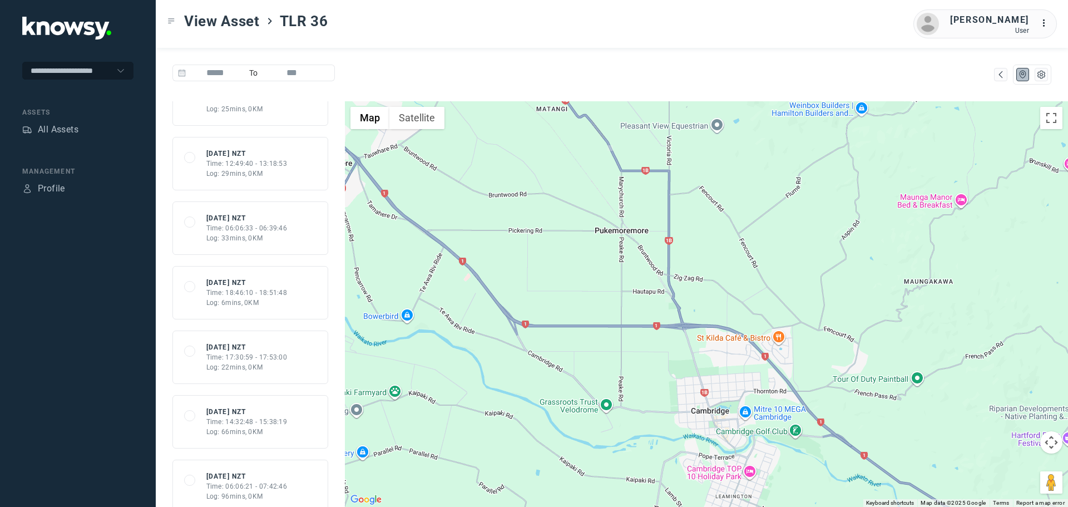
click at [673, 322] on img at bounding box center [672, 323] width 6 height 6
click at [671, 322] on img at bounding box center [672, 323] width 6 height 6
drag, startPoint x: 671, startPoint y: 321, endPoint x: 673, endPoint y: 308, distance: 13.5
click at [672, 320] on img at bounding box center [672, 323] width 6 height 6
click at [668, 301] on img at bounding box center [668, 299] width 6 height 6
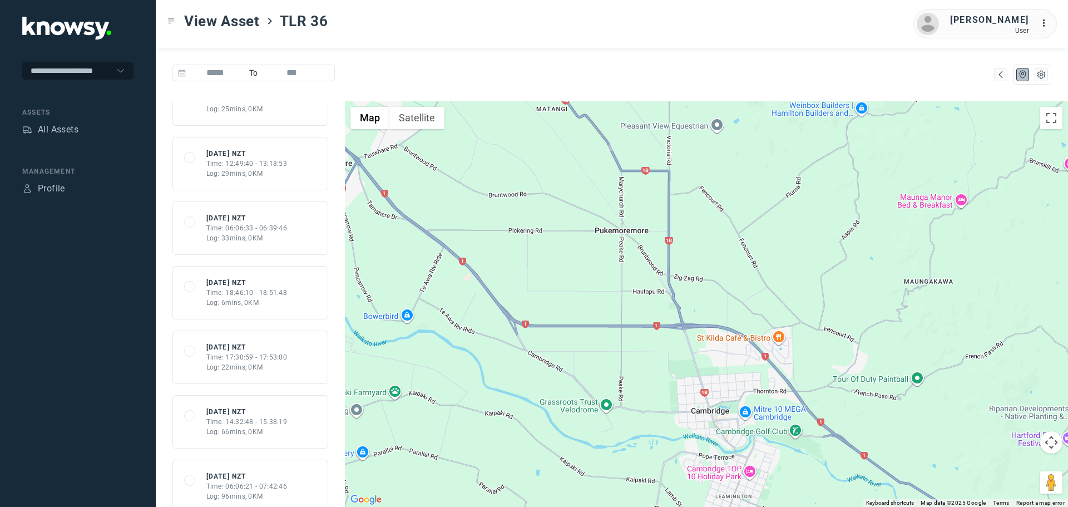
click at [668, 301] on img at bounding box center [668, 299] width 6 height 6
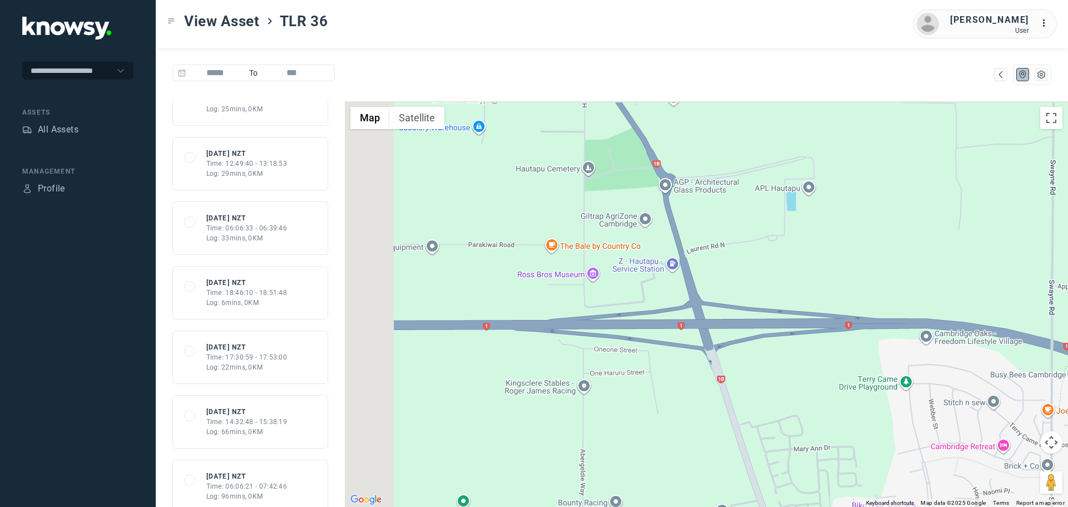
drag, startPoint x: 632, startPoint y: 228, endPoint x: 730, endPoint y: 346, distance: 153.2
click at [804, 361] on div at bounding box center [706, 303] width 723 height 405
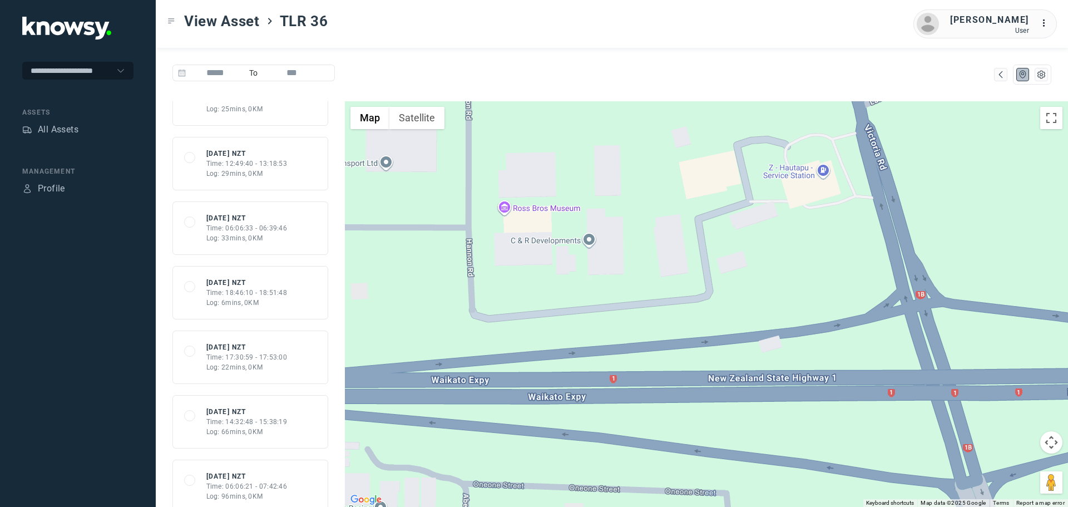
click at [588, 278] on img at bounding box center [589, 278] width 6 height 6
click at [590, 278] on img at bounding box center [589, 278] width 6 height 6
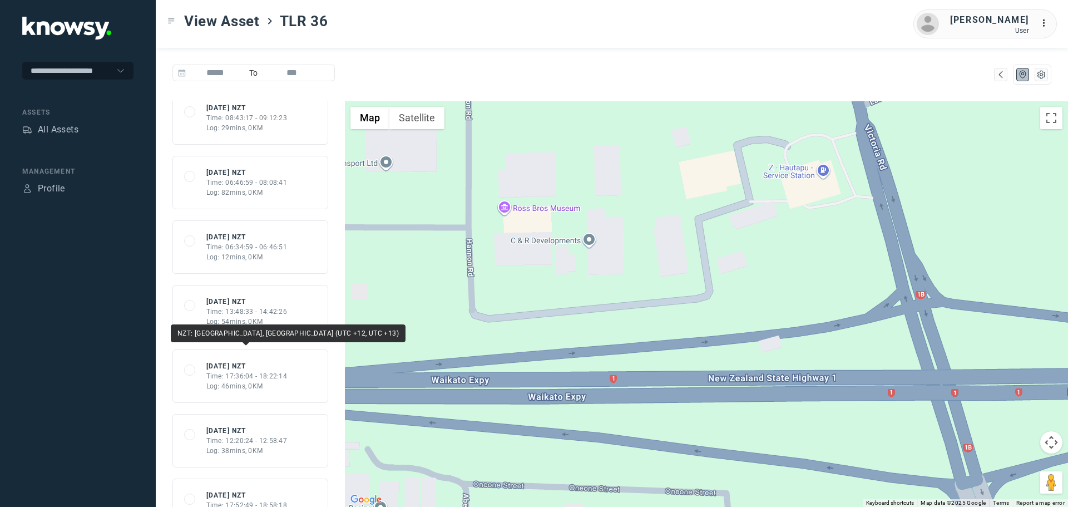
scroll to position [2336, 0]
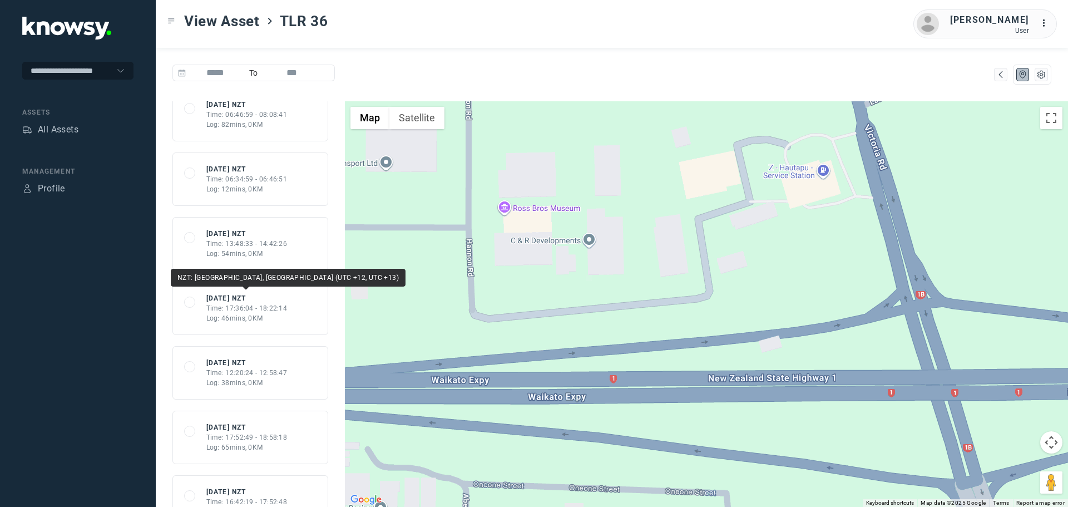
click at [240, 305] on div "Time: 17:36:04 - 18:22:14" at bounding box center [246, 308] width 81 height 10
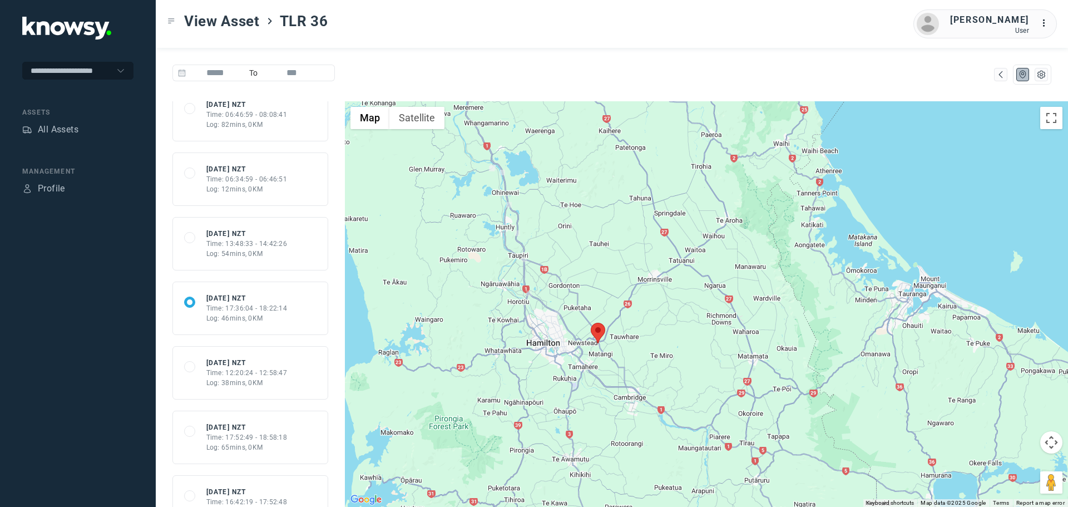
drag, startPoint x: 499, startPoint y: 226, endPoint x: 498, endPoint y: 186, distance: 40.1
click at [475, 176] on div at bounding box center [706, 303] width 723 height 405
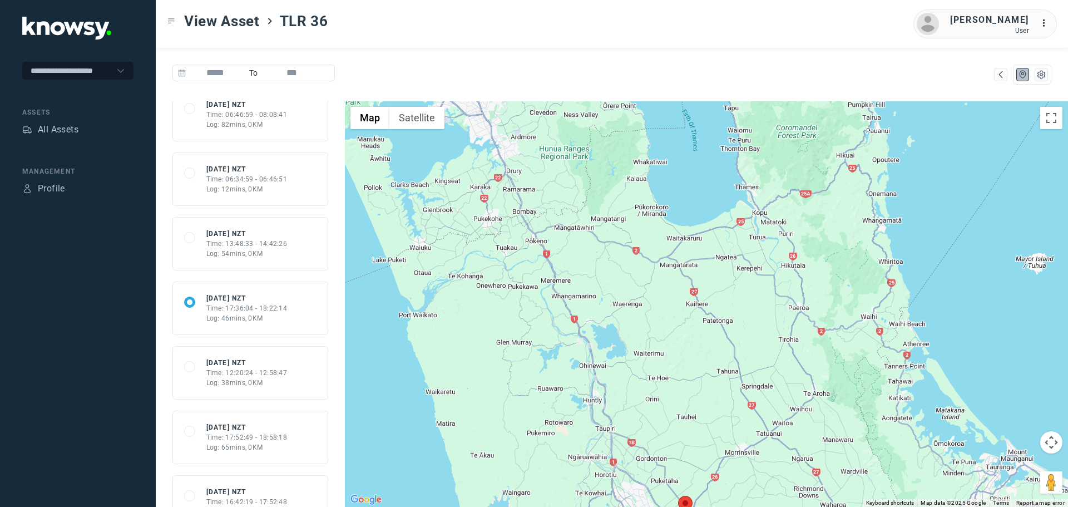
drag, startPoint x: 519, startPoint y: 154, endPoint x: 605, endPoint y: 333, distance: 197.8
click at [606, 331] on div at bounding box center [706, 303] width 723 height 405
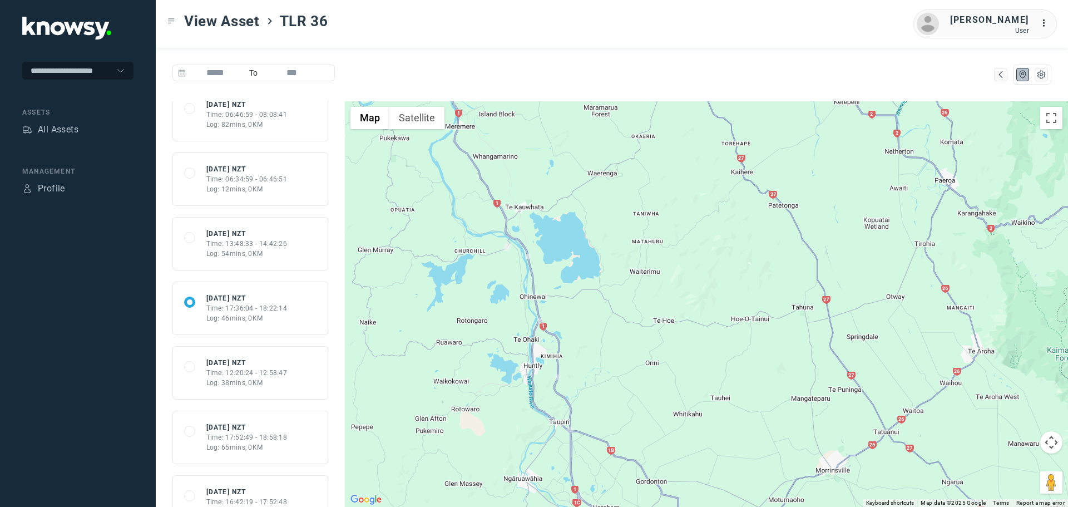
drag, startPoint x: 677, startPoint y: 436, endPoint x: 636, endPoint y: 319, distance: 123.8
click at [636, 319] on div at bounding box center [706, 303] width 723 height 405
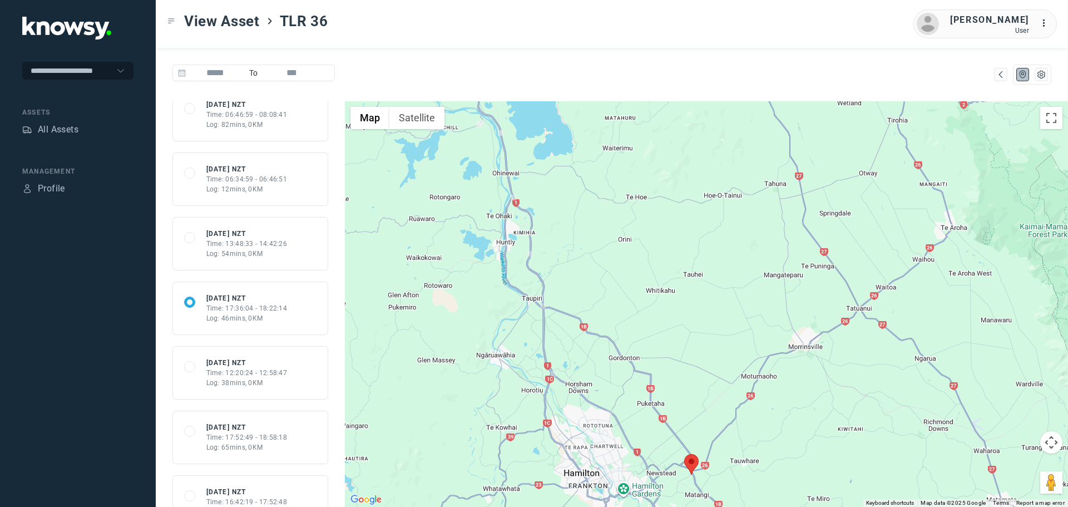
drag, startPoint x: 649, startPoint y: 403, endPoint x: 642, endPoint y: 293, distance: 110.4
click at [642, 294] on div at bounding box center [706, 303] width 723 height 405
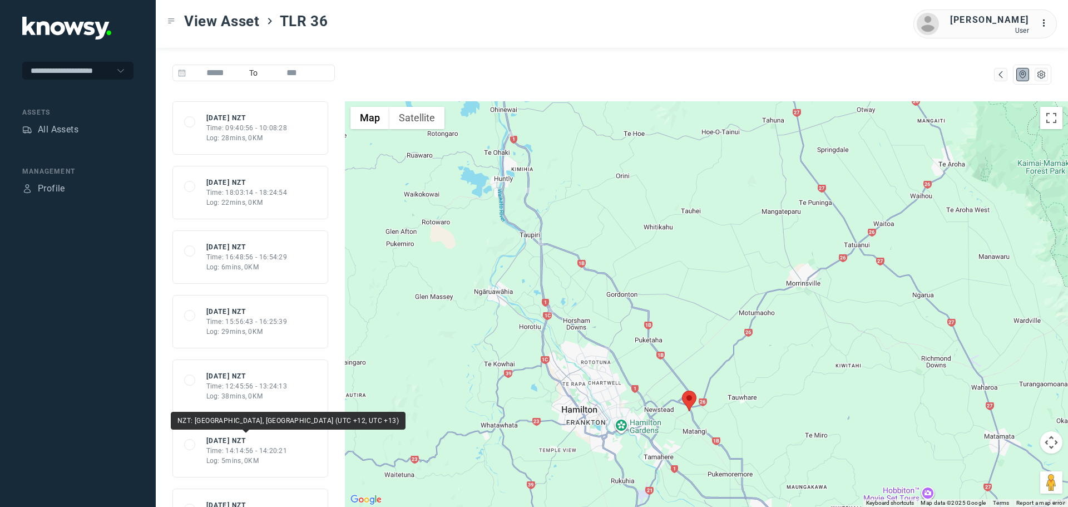
scroll to position [3170, 0]
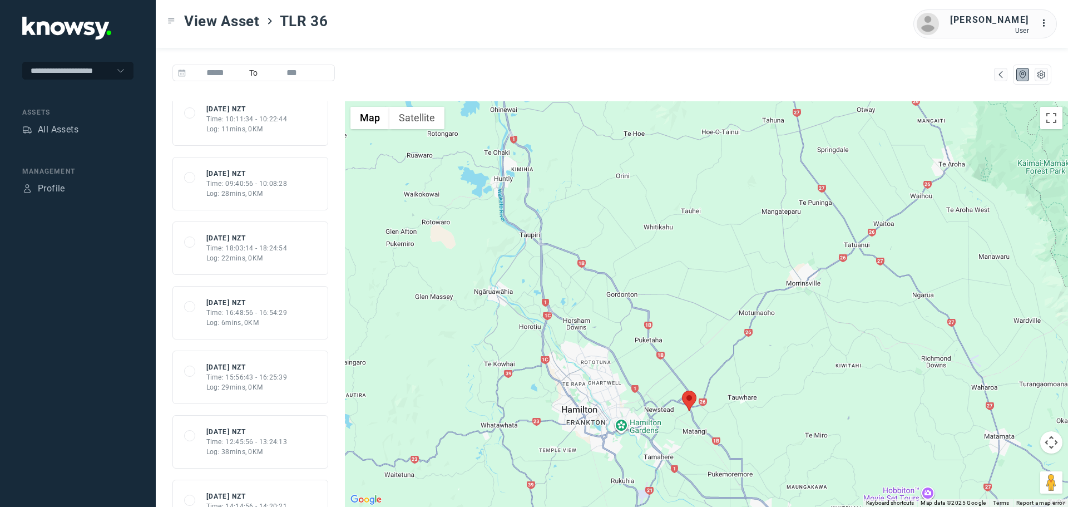
click at [249, 382] on div "Log: 29mins, 0KM" at bounding box center [246, 387] width 81 height 10
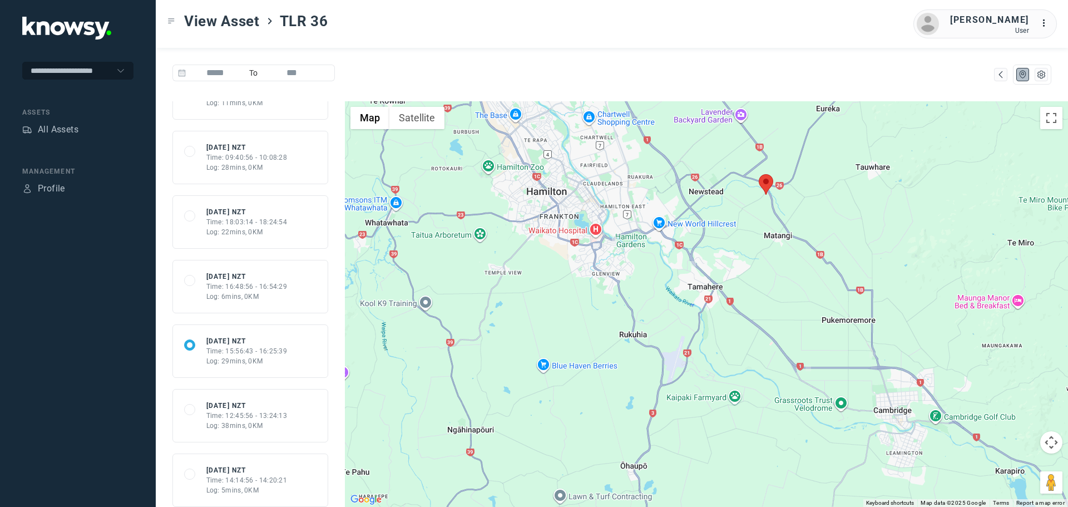
scroll to position [3392, 0]
click at [249, 349] on div "Time: 14:05:54 - 14:11:46" at bounding box center [246, 348] width 81 height 10
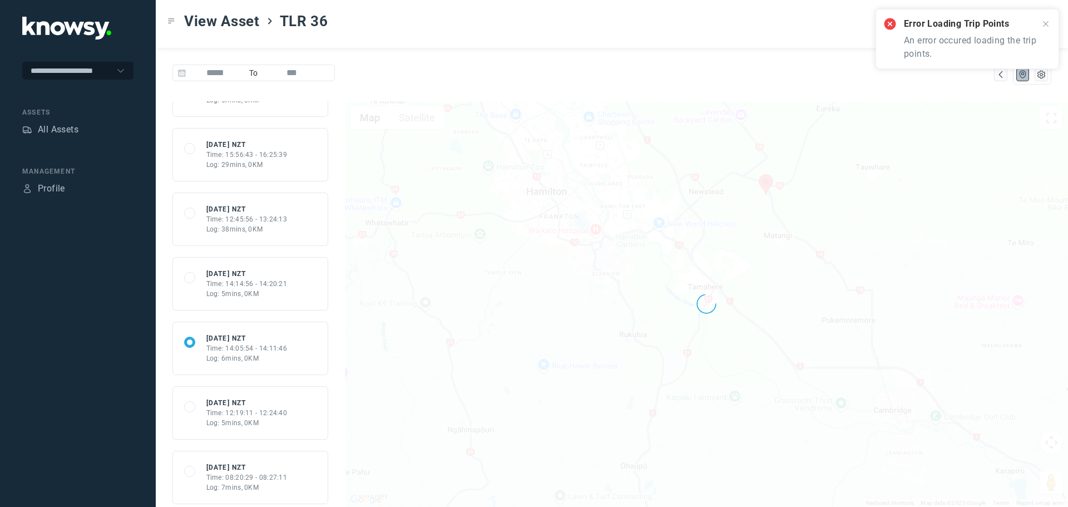
click at [232, 293] on div "Log: 5mins, 0KM" at bounding box center [246, 294] width 81 height 10
click at [244, 232] on div "Log: 38mins, 0KM" at bounding box center [246, 229] width 81 height 10
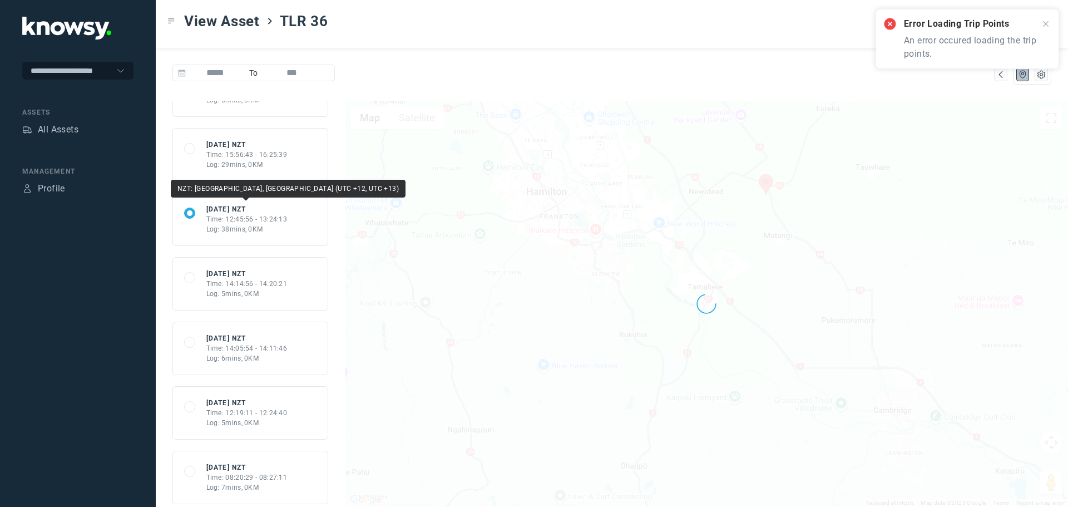
click at [241, 167] on div "Log: 29mins, 0KM" at bounding box center [246, 165] width 81 height 10
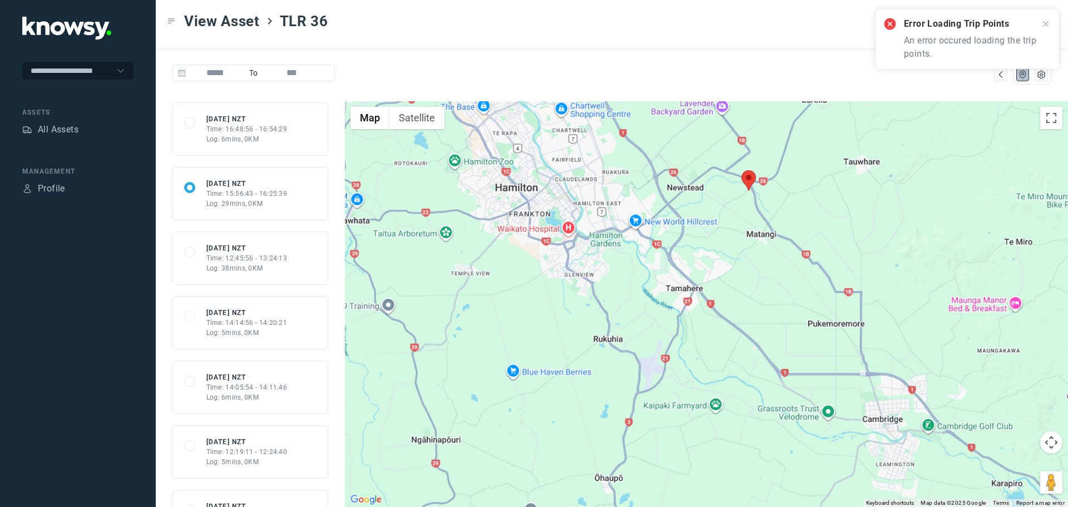
scroll to position [3226, 0]
